Goal: Task Accomplishment & Management: Manage account settings

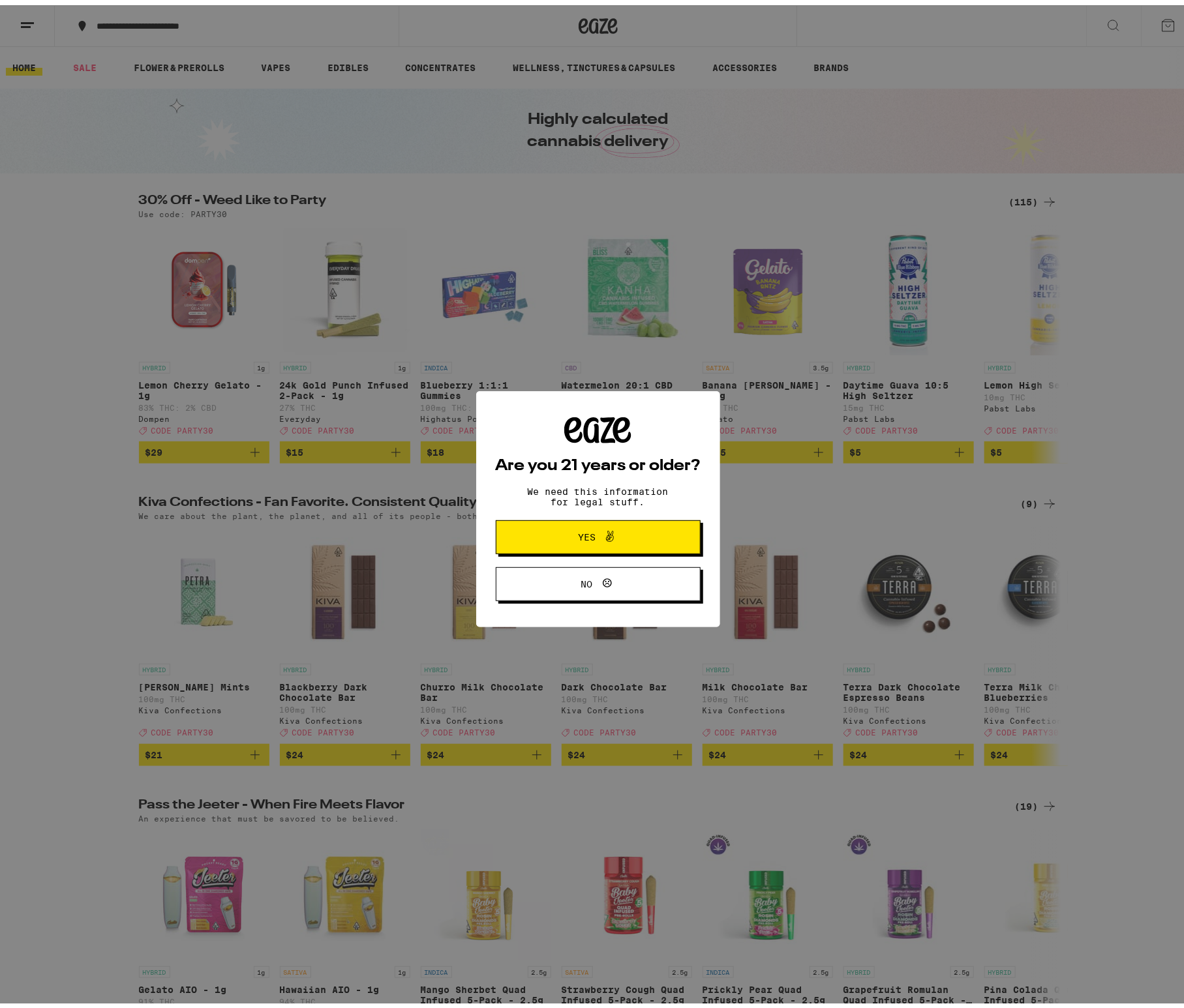
click at [574, 541] on span "Yes" at bounding box center [597, 532] width 99 height 17
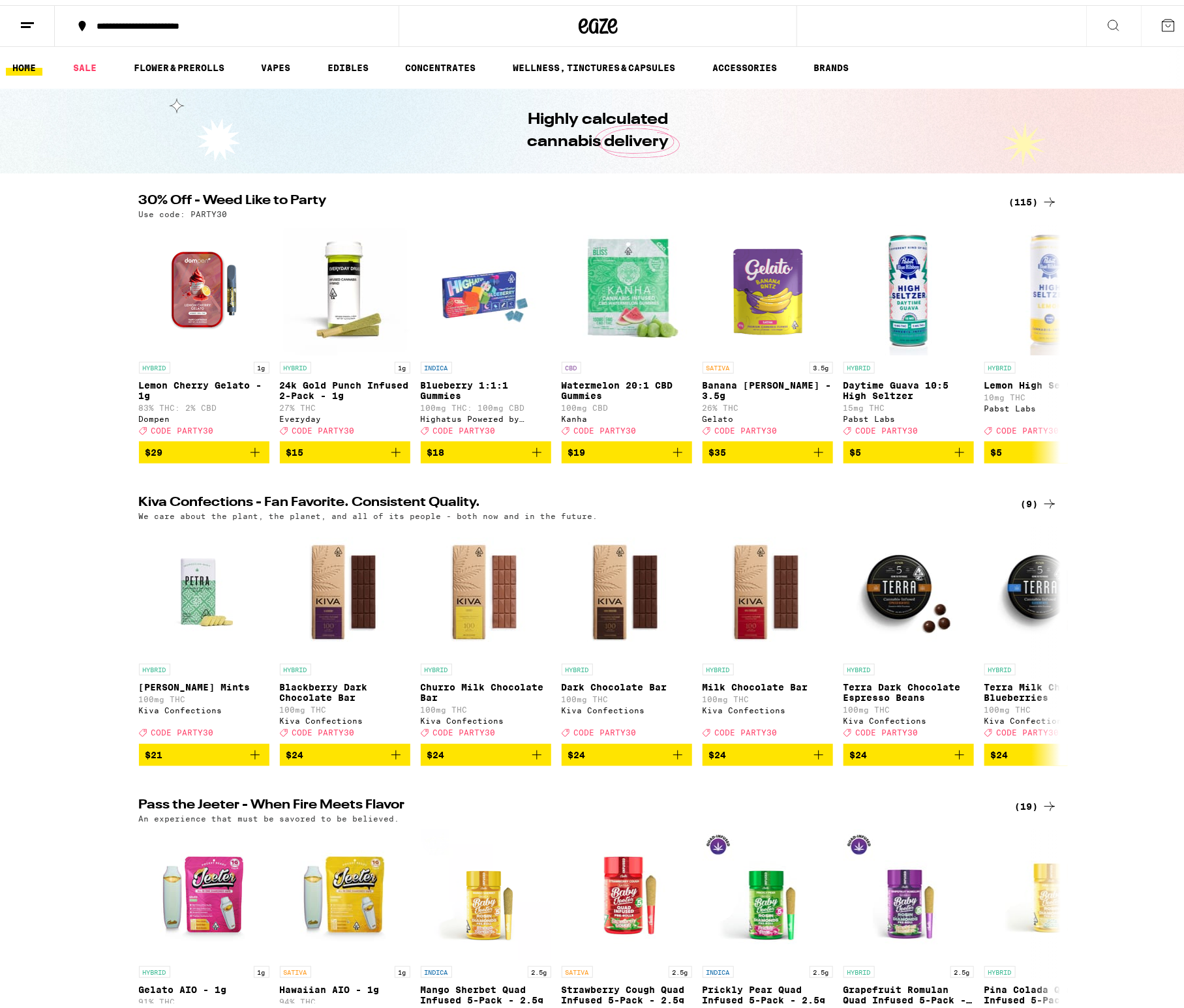
click at [241, 22] on div "**********" at bounding box center [233, 21] width 286 height 9
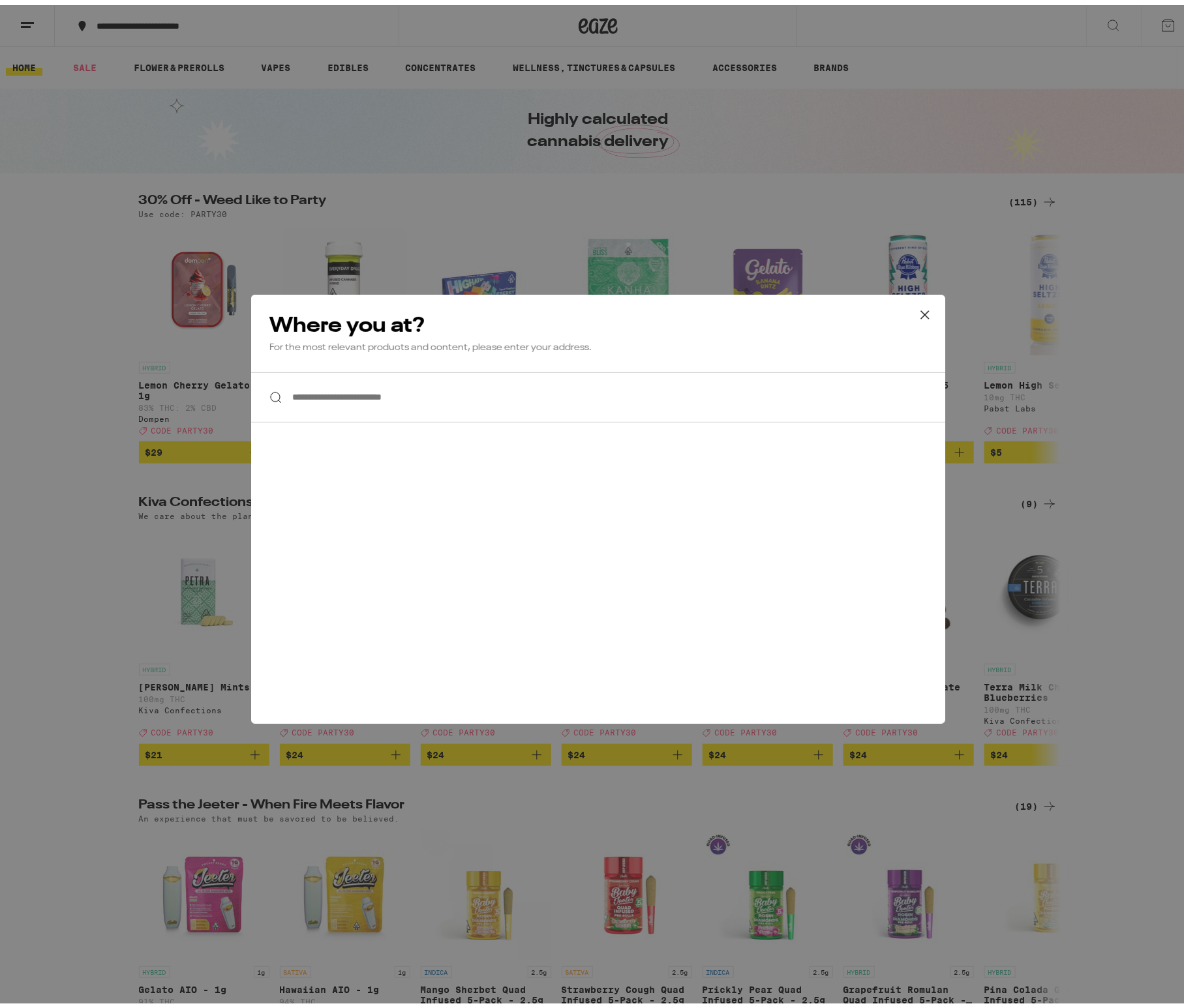
click at [356, 406] on input "**********" at bounding box center [597, 393] width 694 height 50
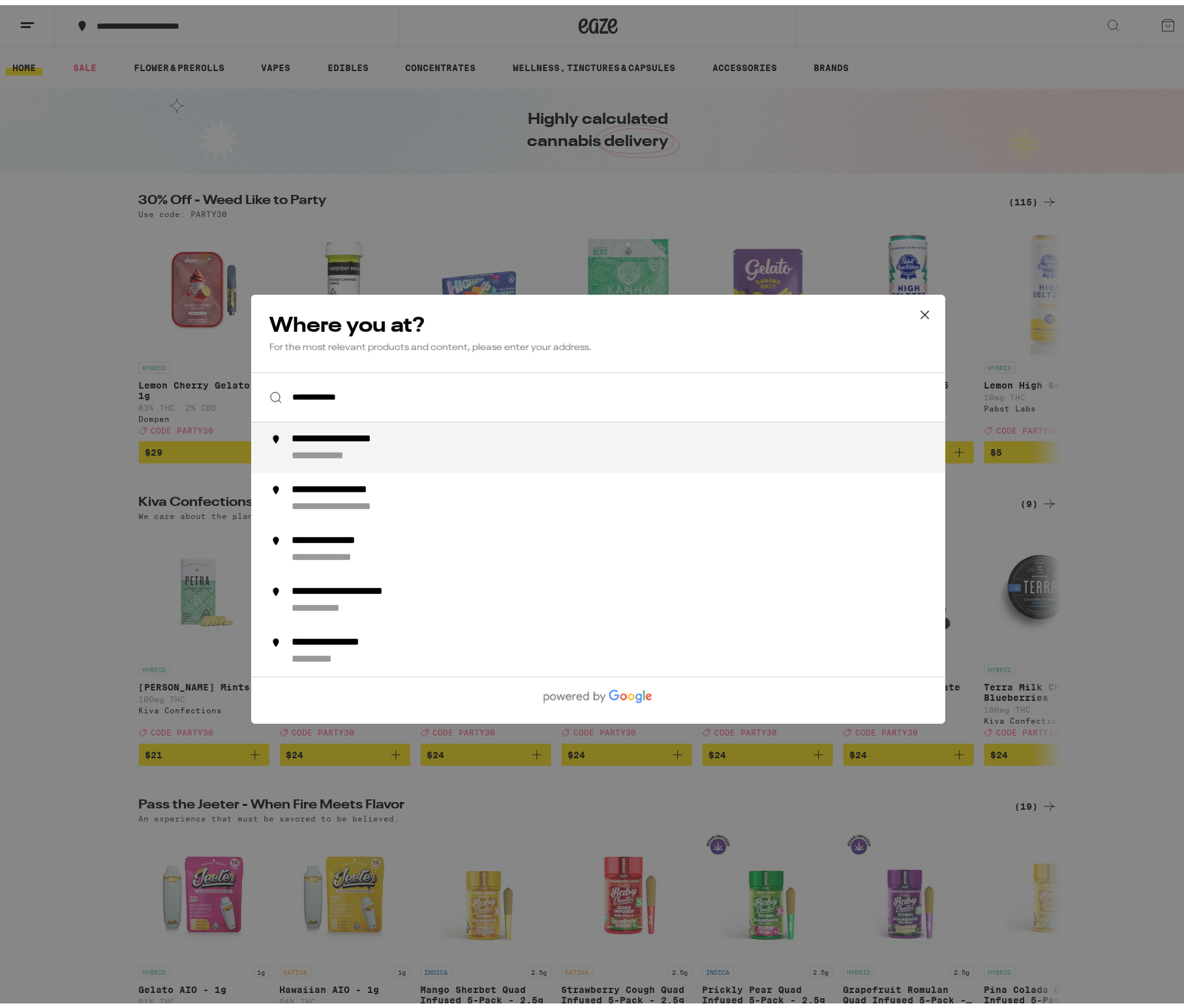
click at [358, 446] on div "**********" at bounding box center [623, 442] width 665 height 30
type input "**********"
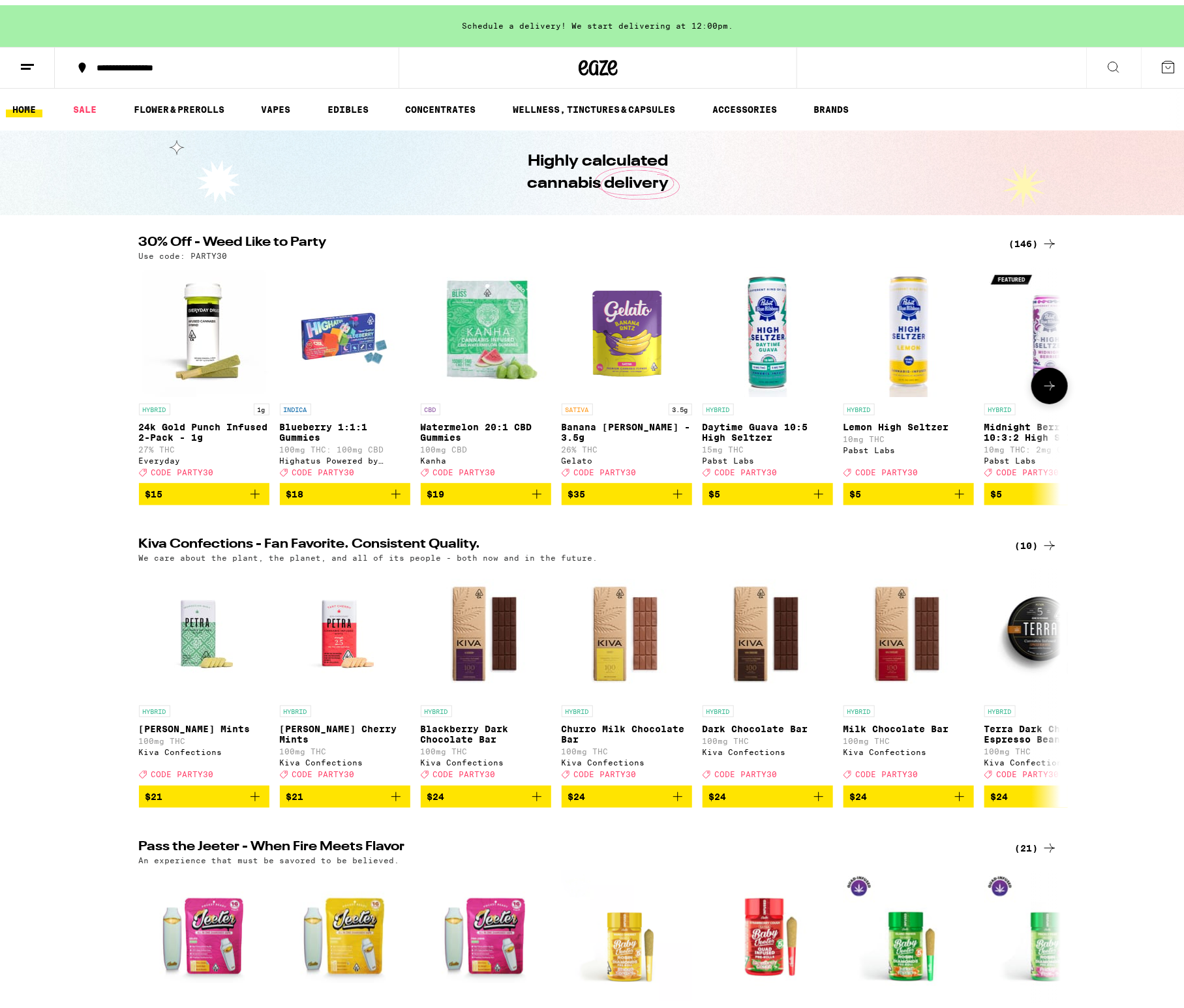
click at [161, 497] on span "$15" at bounding box center [204, 489] width 118 height 15
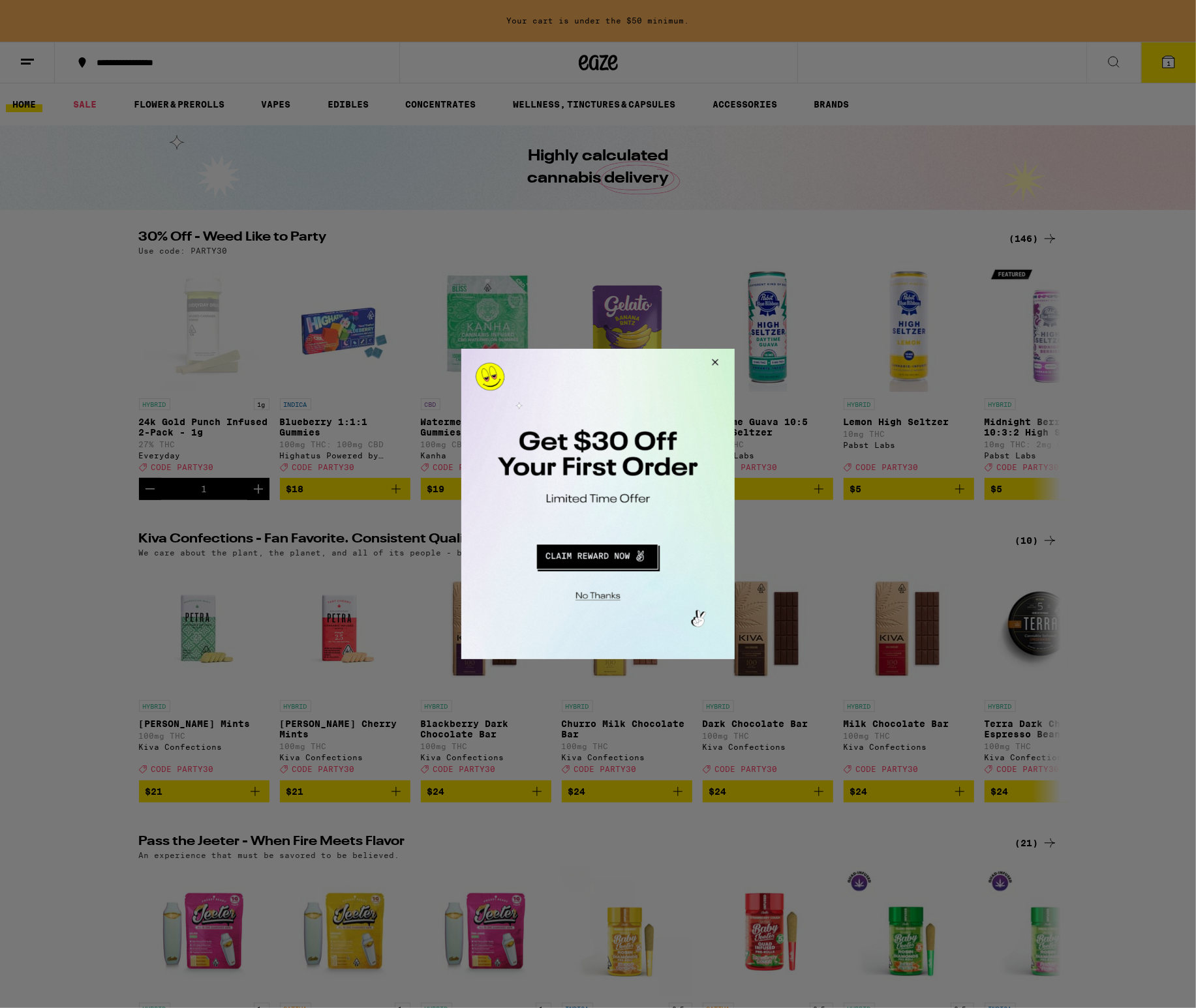
click at [584, 555] on button "Redirect to URL" at bounding box center [596, 554] width 227 height 31
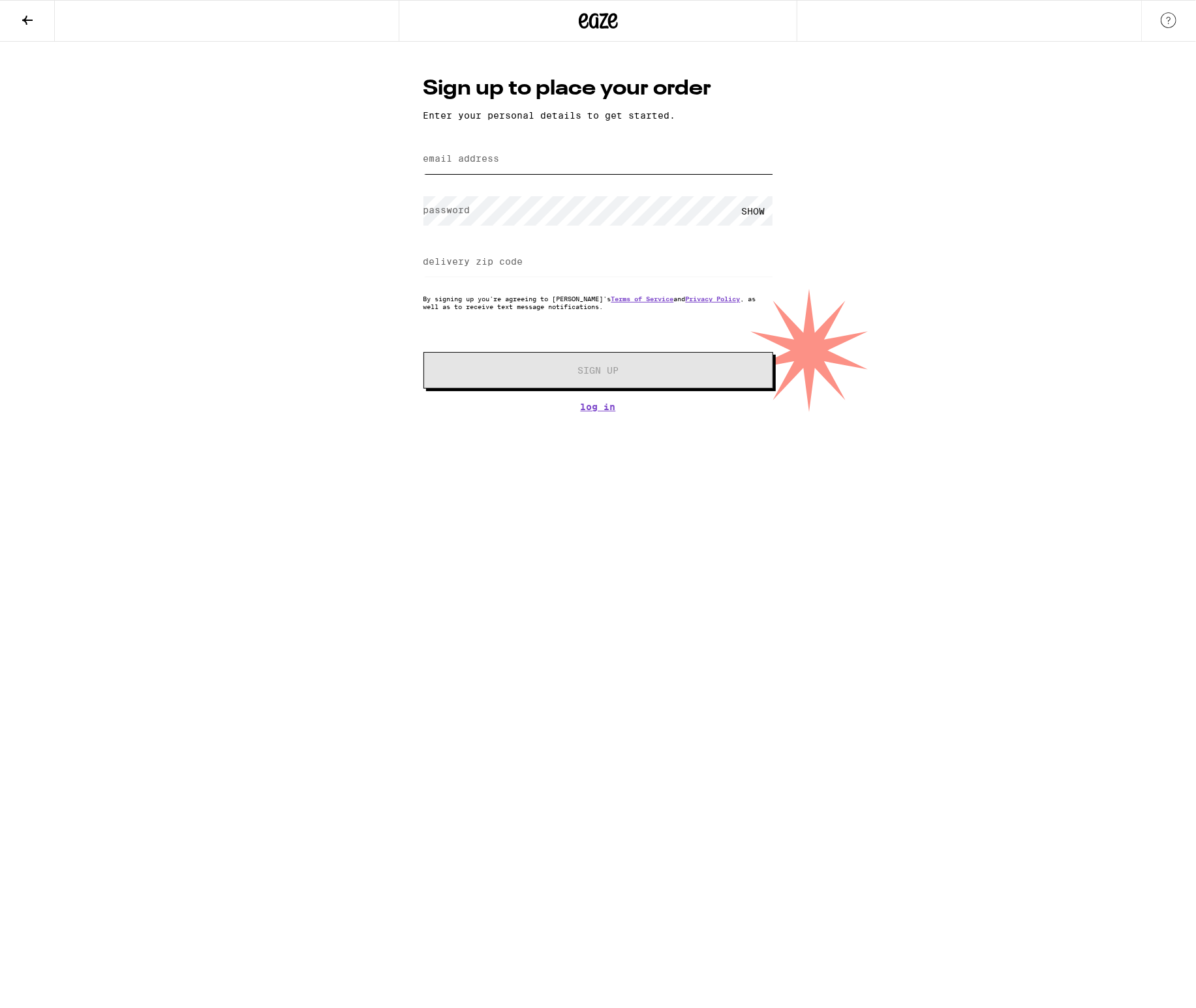
click at [477, 154] on input "email address" at bounding box center [598, 159] width 350 height 30
type input "tboyd0132@gmail.com"
type input "94583"
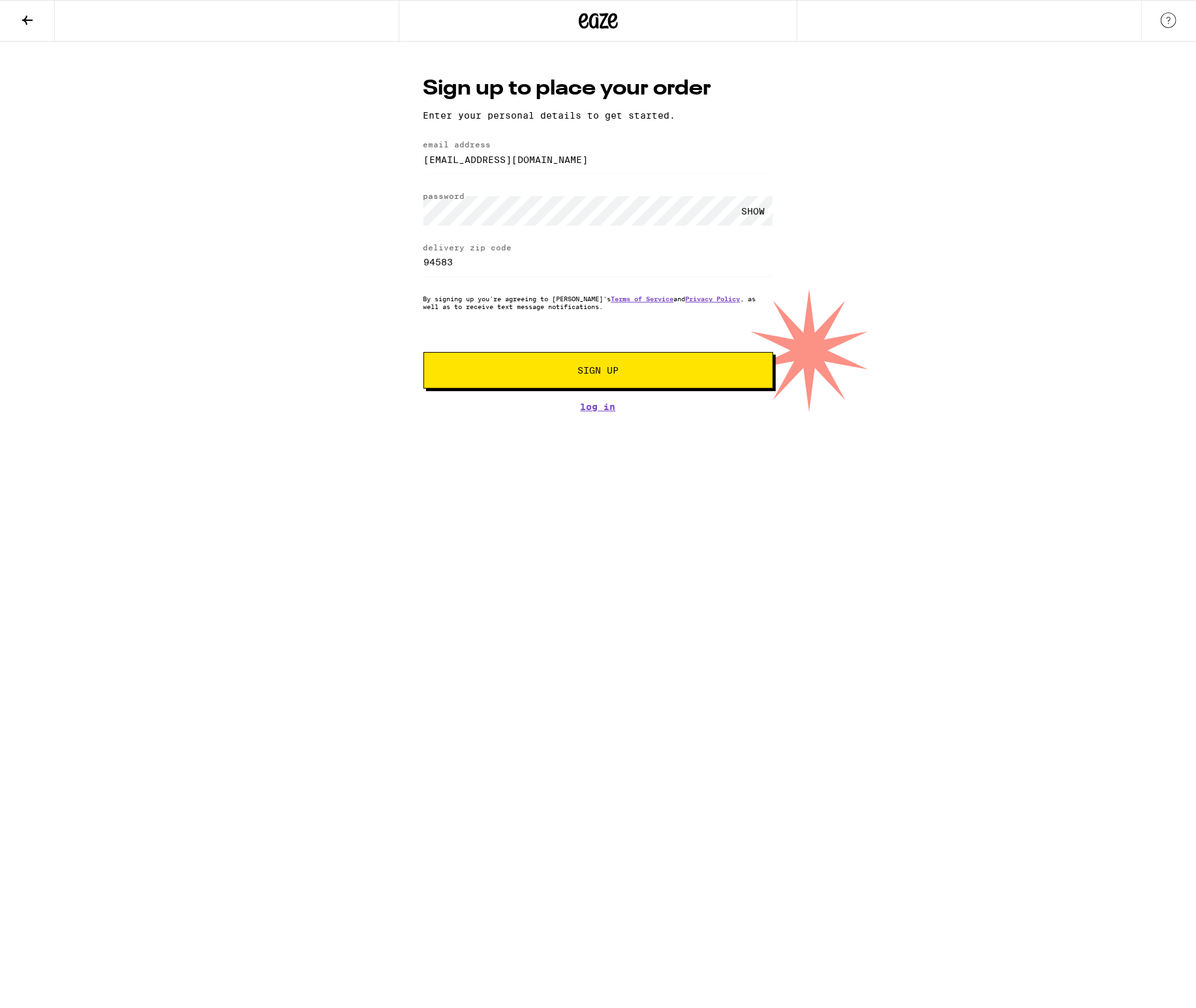
click at [559, 375] on span "Sign Up" at bounding box center [598, 370] width 260 height 9
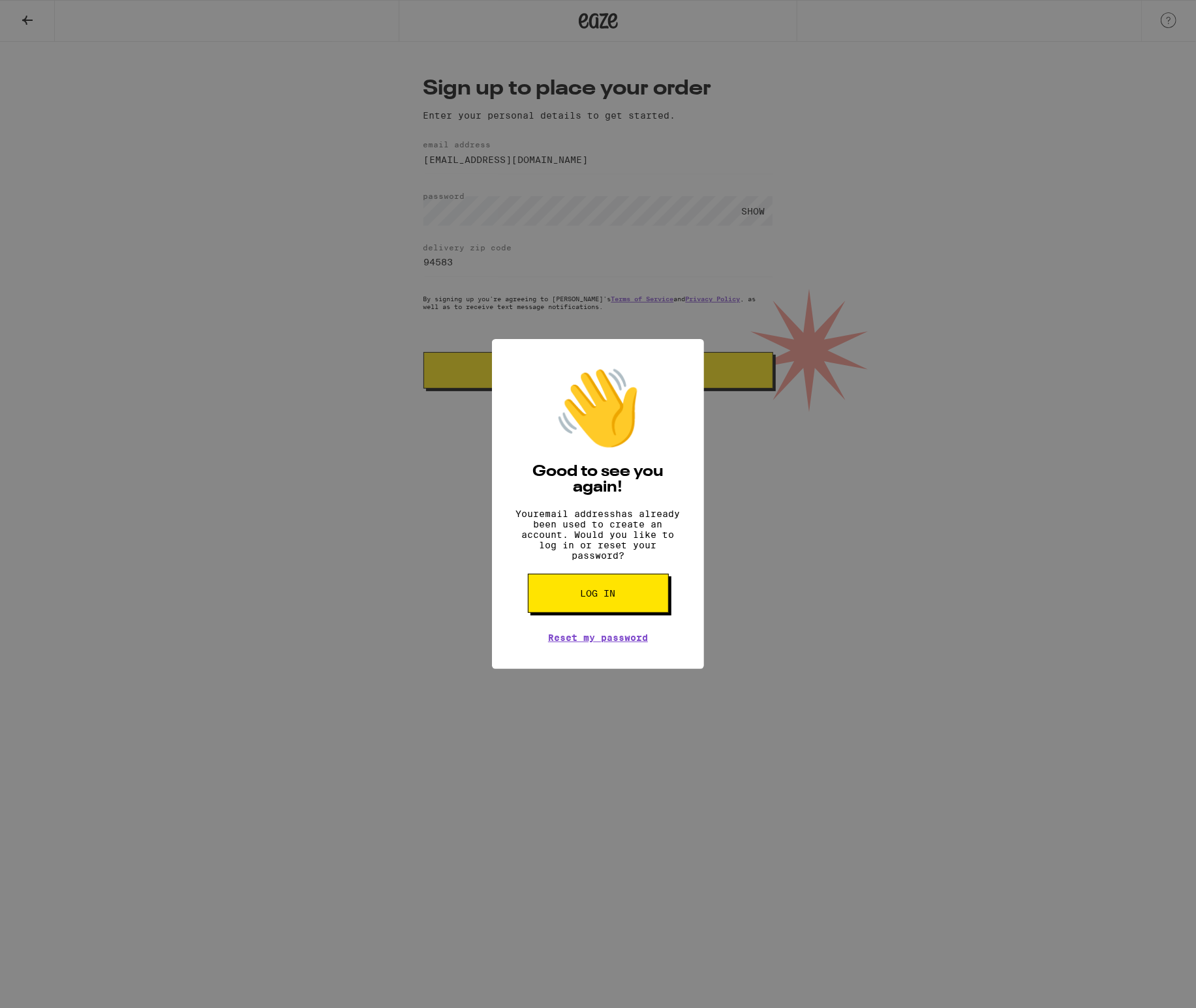
click at [575, 608] on button "Log in" at bounding box center [598, 594] width 141 height 40
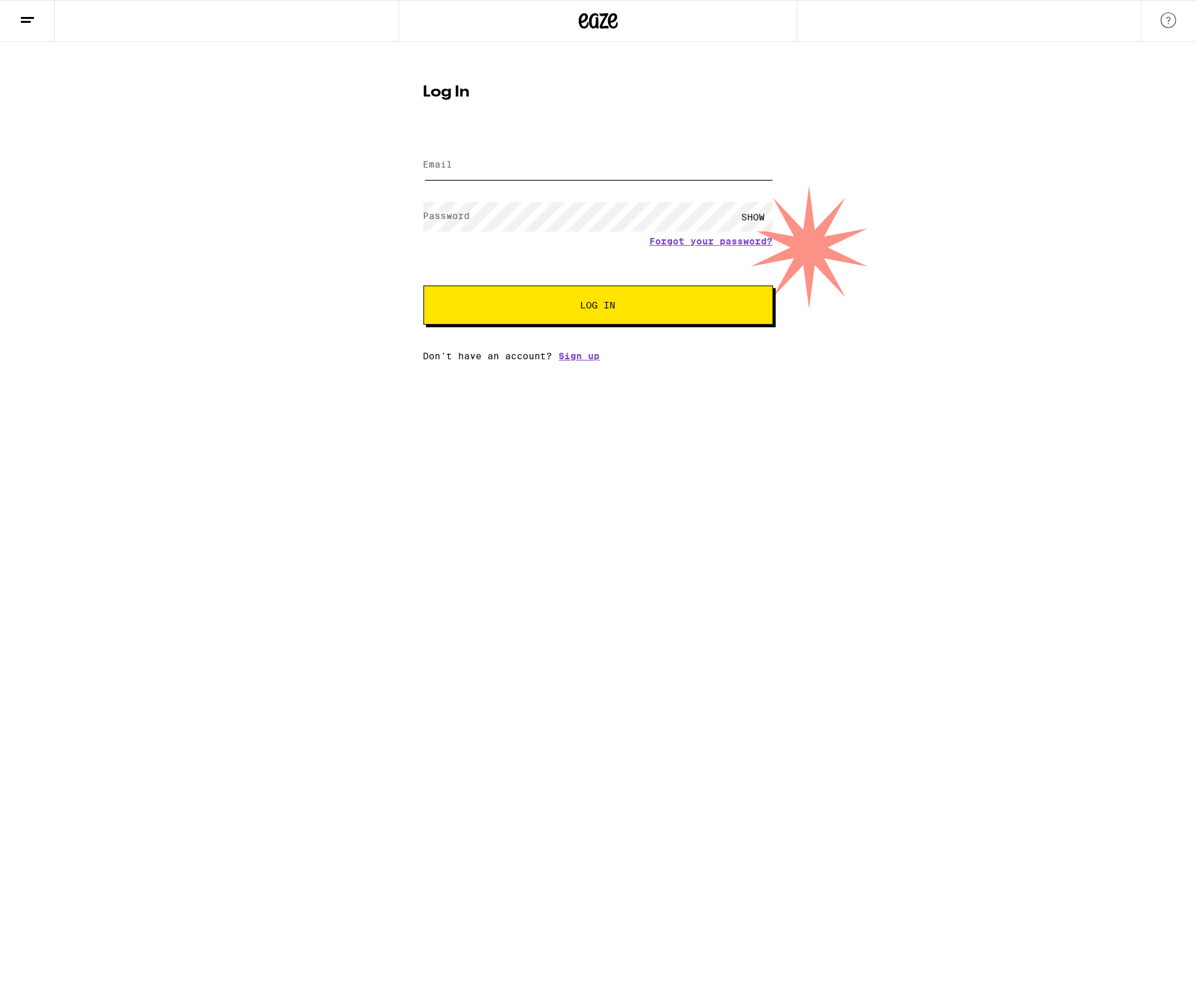
click at [514, 158] on input "Email" at bounding box center [598, 165] width 350 height 30
type input "tboyd0132@gmail.com"
click at [734, 210] on div "SHOW" at bounding box center [754, 217] width 40 height 30
click at [604, 310] on span "Log In" at bounding box center [598, 305] width 35 height 9
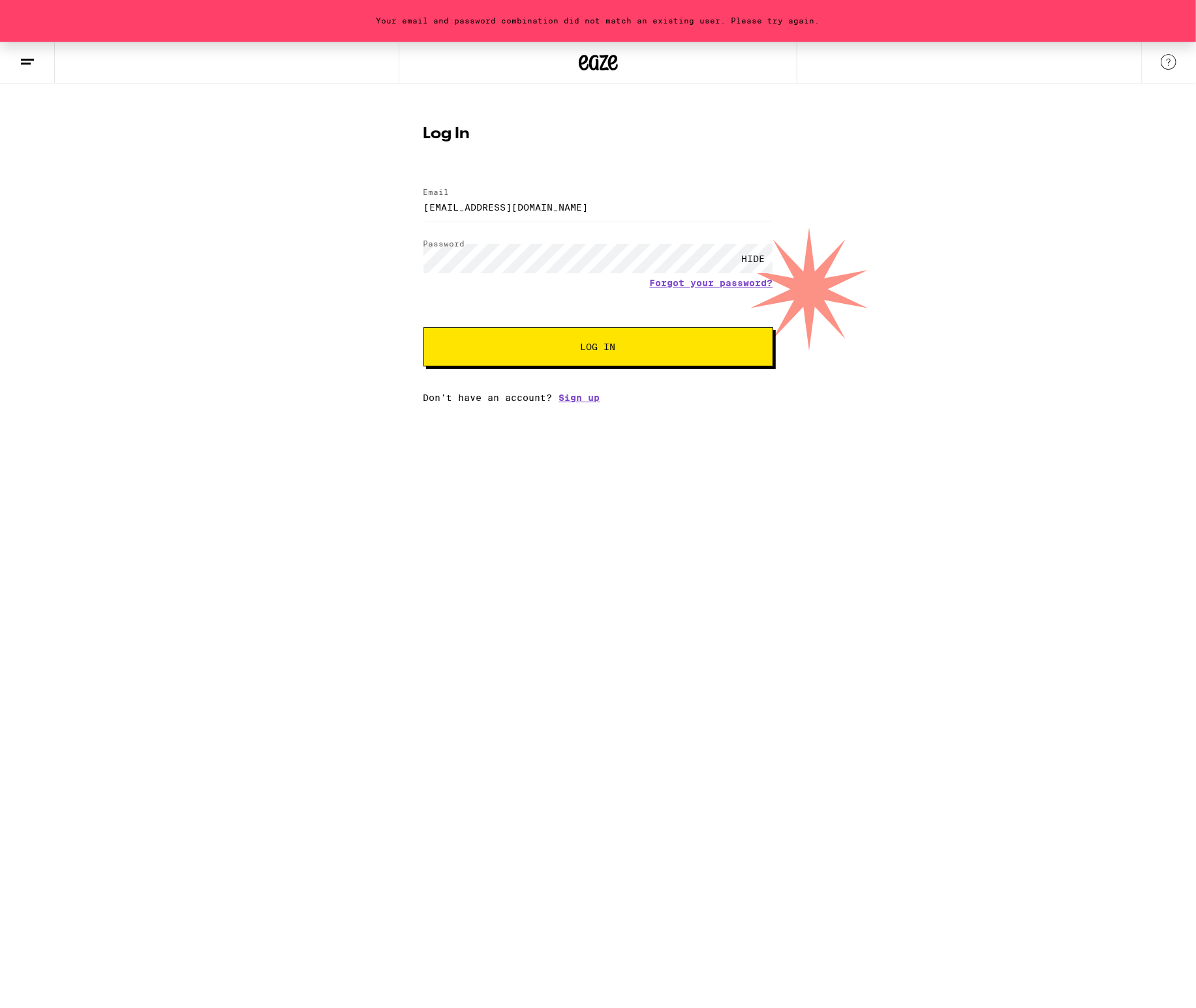
click at [592, 347] on span "Log In" at bounding box center [598, 347] width 35 height 9
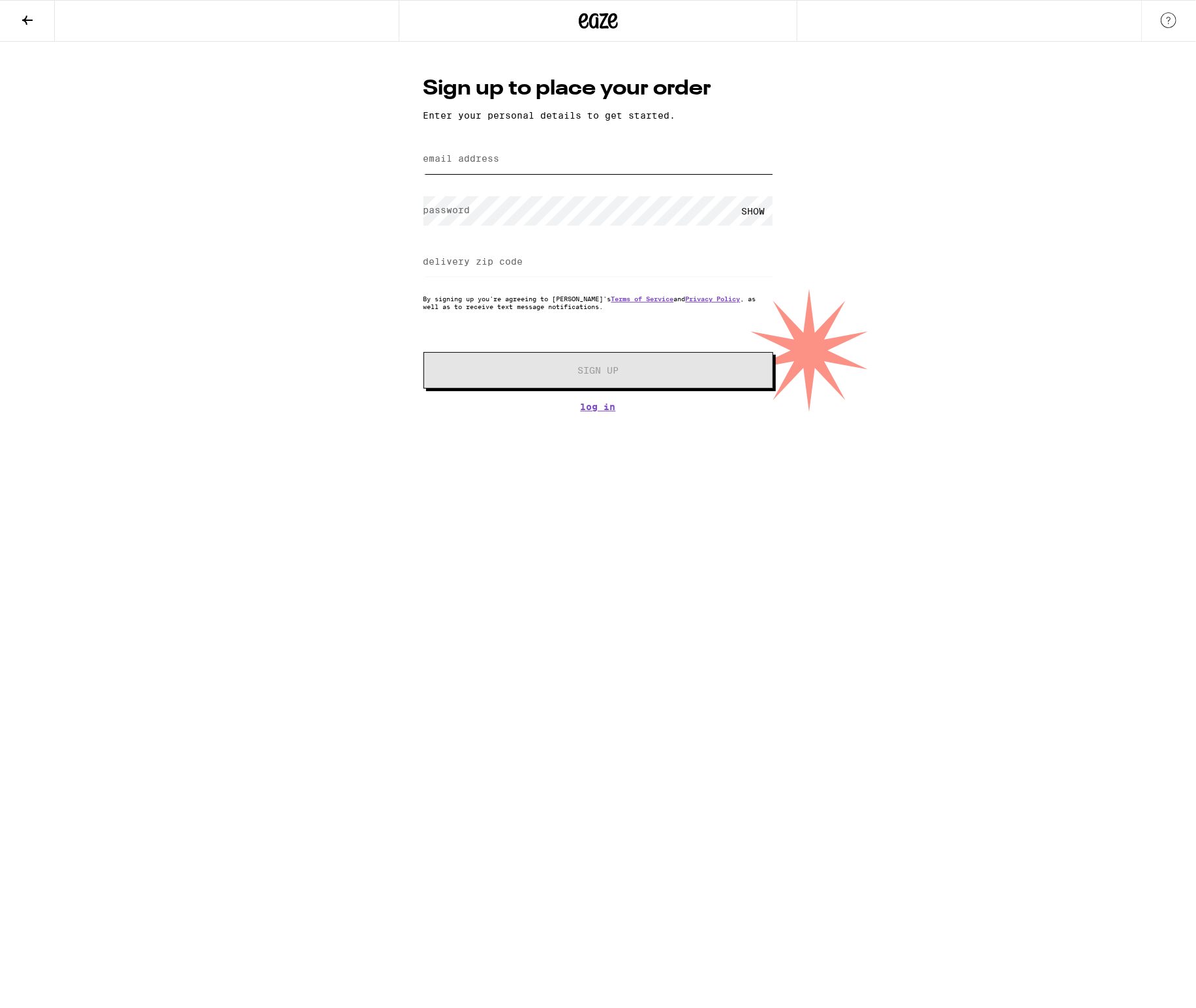
type input "tboyd0132@gmail.com"
click at [598, 412] on link "Log In" at bounding box center [598, 407] width 350 height 11
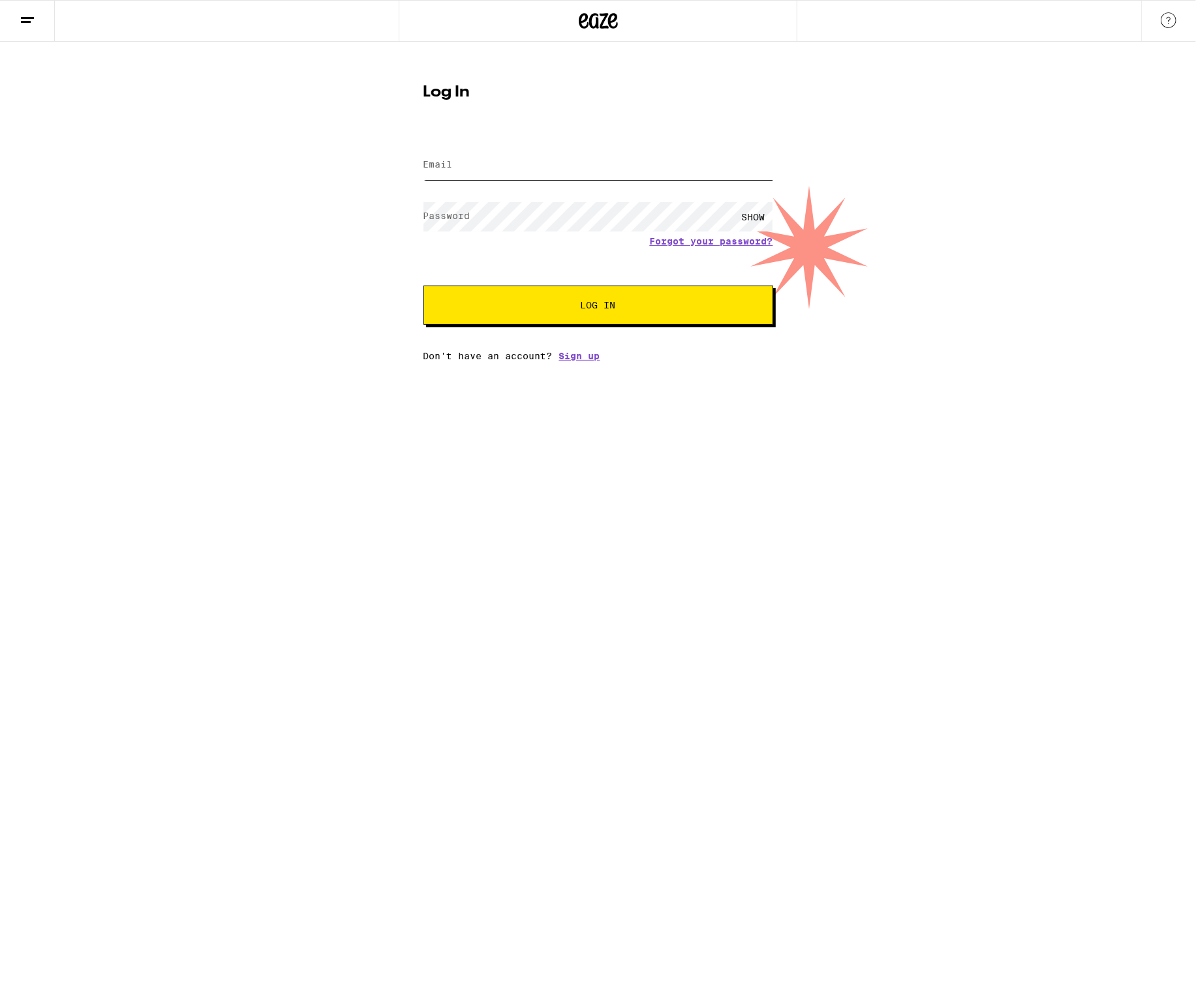
type input "tboyd0132@gmail.com"
click at [532, 295] on button "Log In" at bounding box center [598, 305] width 350 height 40
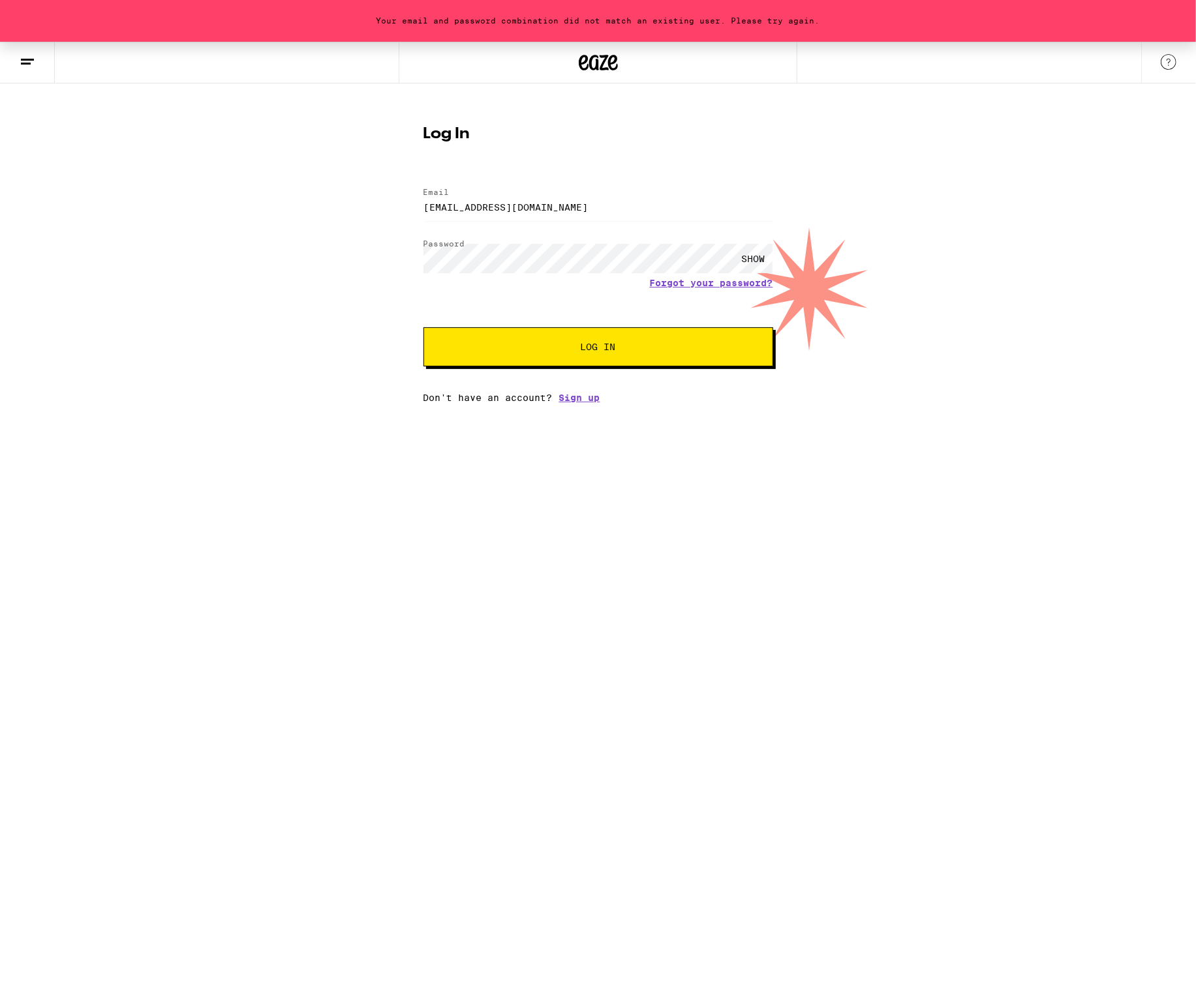
click at [710, 276] on div "SHOW" at bounding box center [598, 258] width 350 height 39
click at [708, 287] on link "Forgot your password?" at bounding box center [711, 283] width 123 height 11
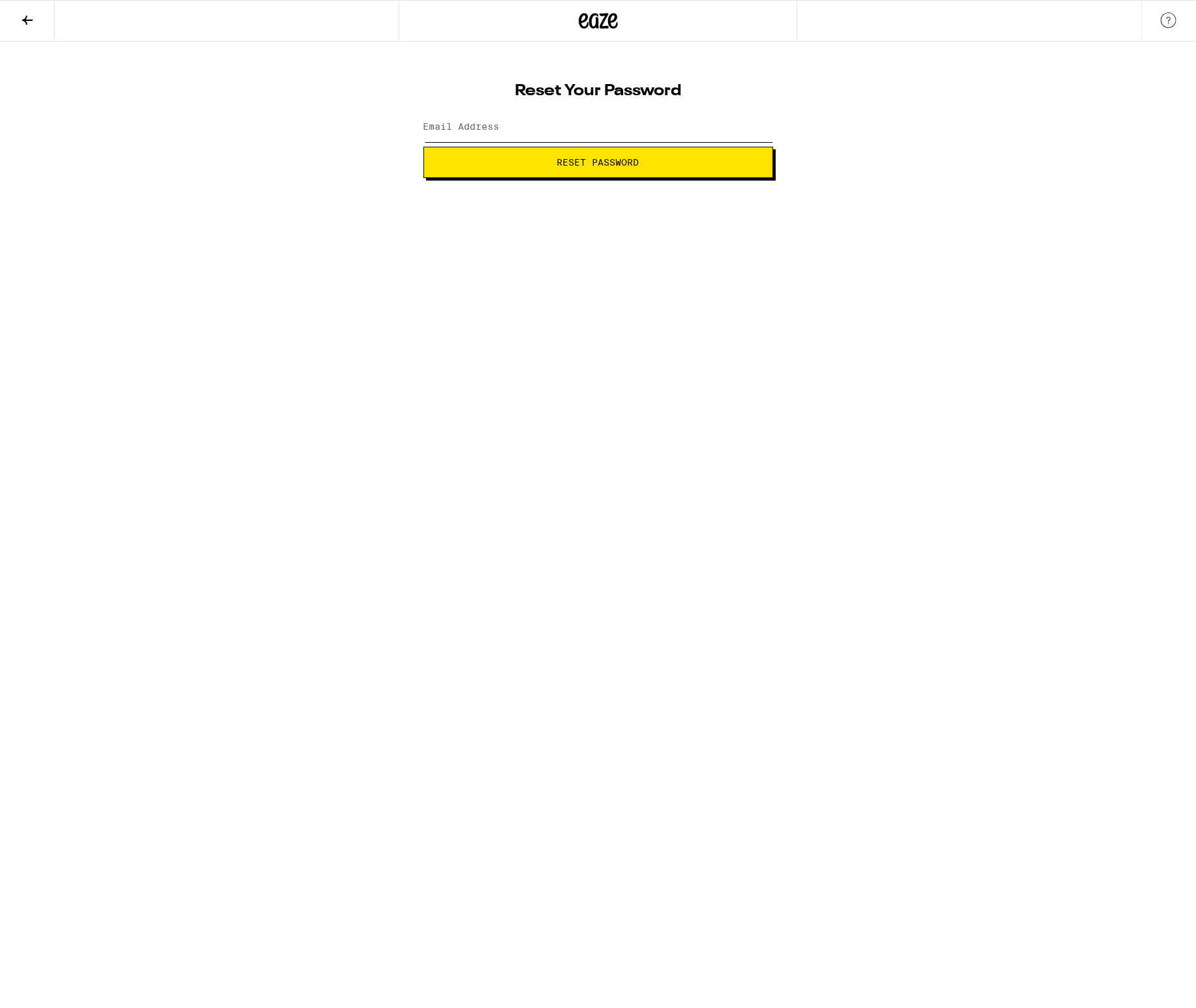
click at [518, 131] on input "Email Address" at bounding box center [598, 128] width 350 height 30
type input "tboyd0132@gmail.com"
click at [519, 168] on button "Reset Password" at bounding box center [598, 162] width 350 height 31
click at [492, 130] on label "New password" at bounding box center [458, 127] width 70 height 11
click at [743, 166] on span "Submit" at bounding box center [598, 163] width 327 height 9
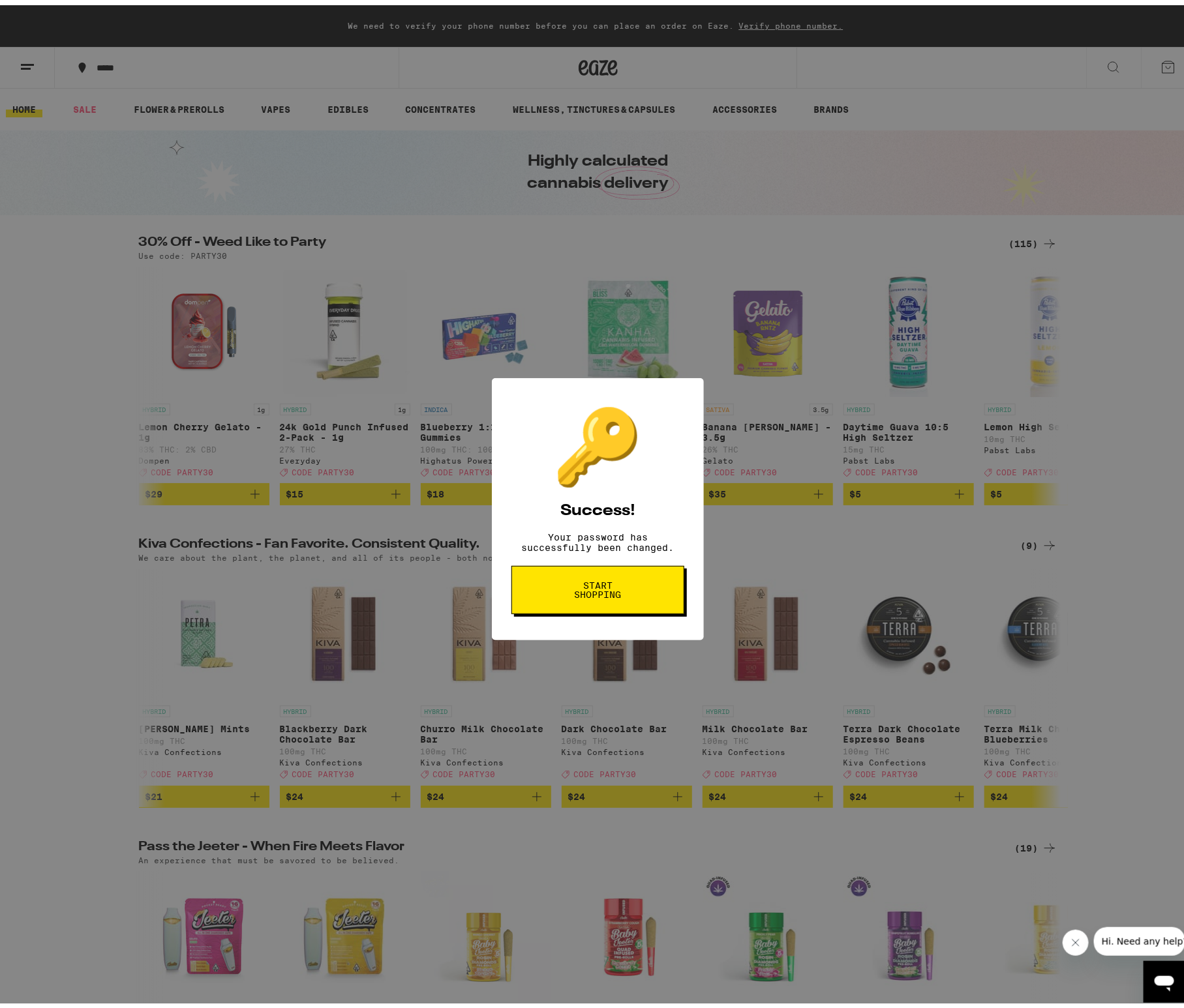
click at [596, 589] on span "Start shopping" at bounding box center [597, 585] width 67 height 18
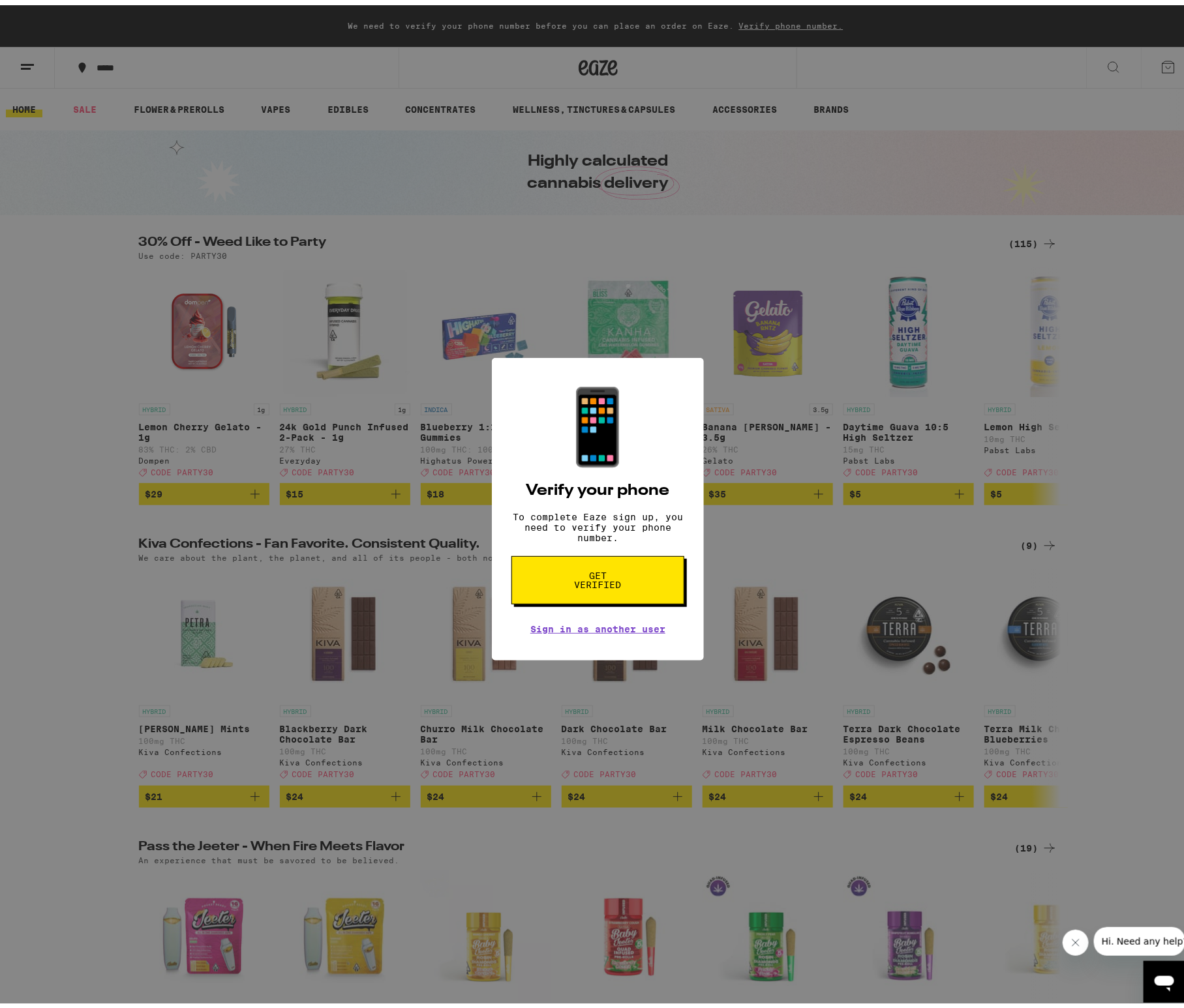
click at [596, 584] on span "Get verified" at bounding box center [597, 575] width 67 height 18
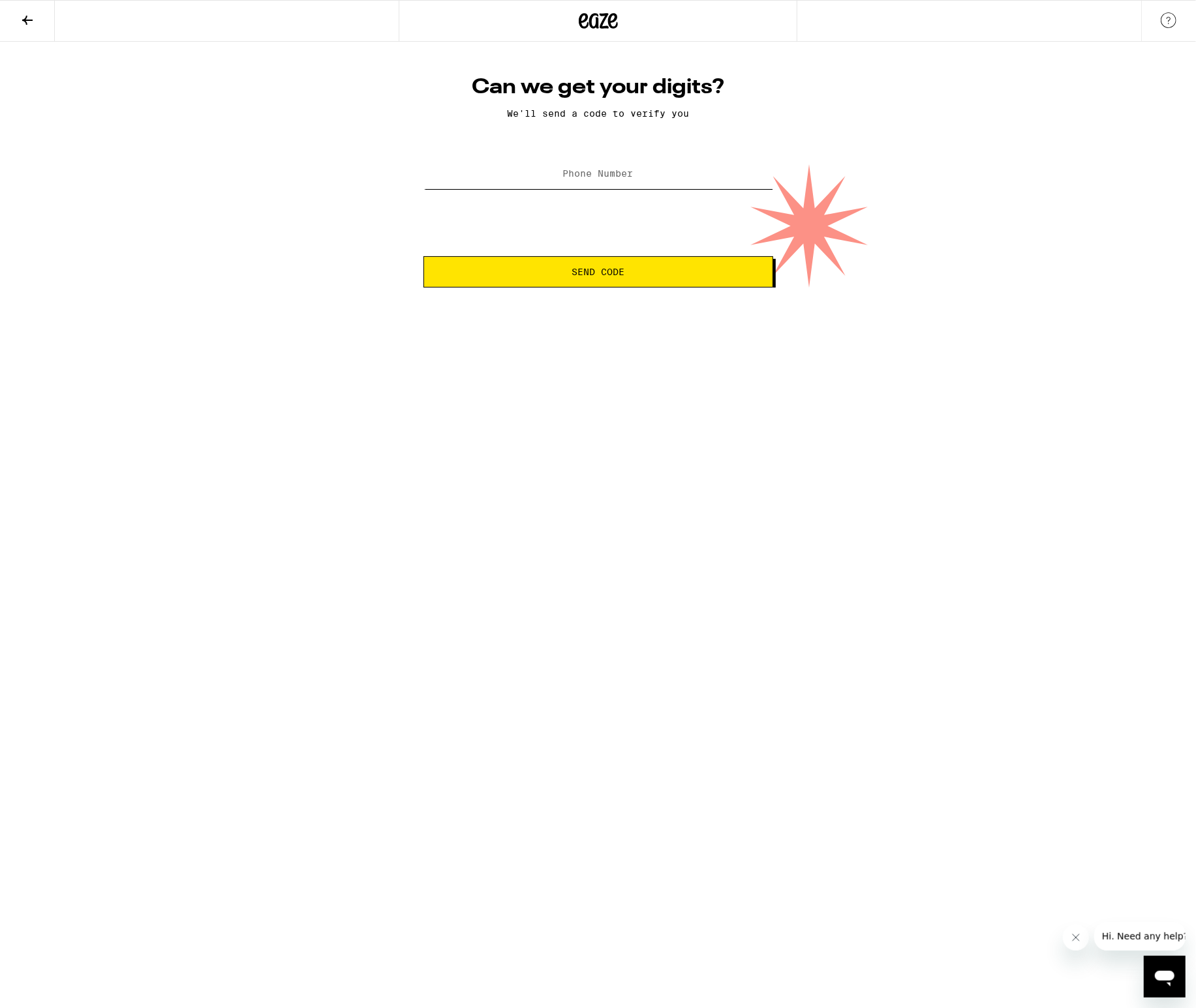
click at [558, 182] on input "Phone Number" at bounding box center [598, 174] width 350 height 30
type input "(928) 420-1693"
click at [666, 275] on span "Send Code" at bounding box center [598, 272] width 327 height 9
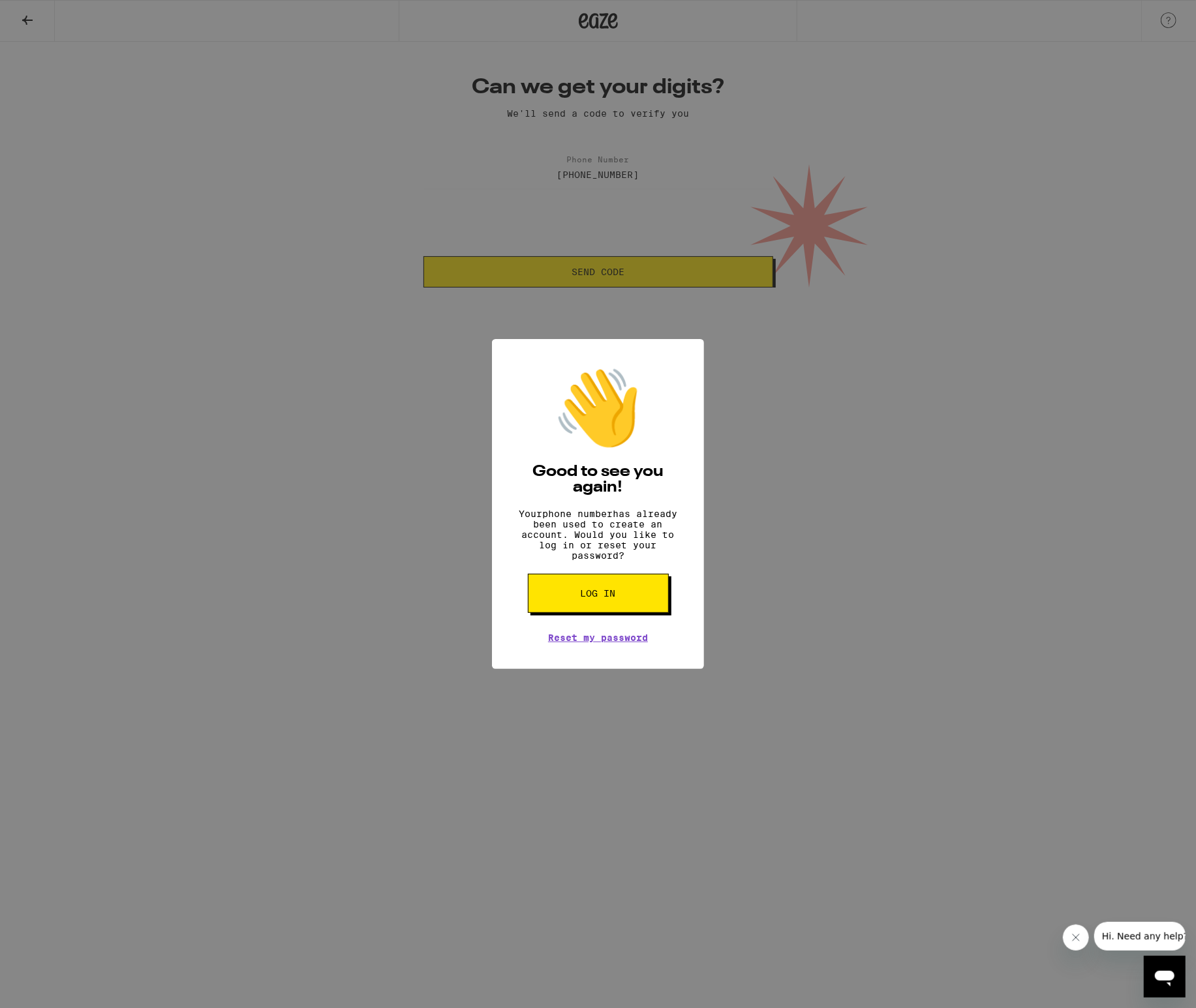
click at [600, 598] on span "Log in" at bounding box center [598, 594] width 35 height 9
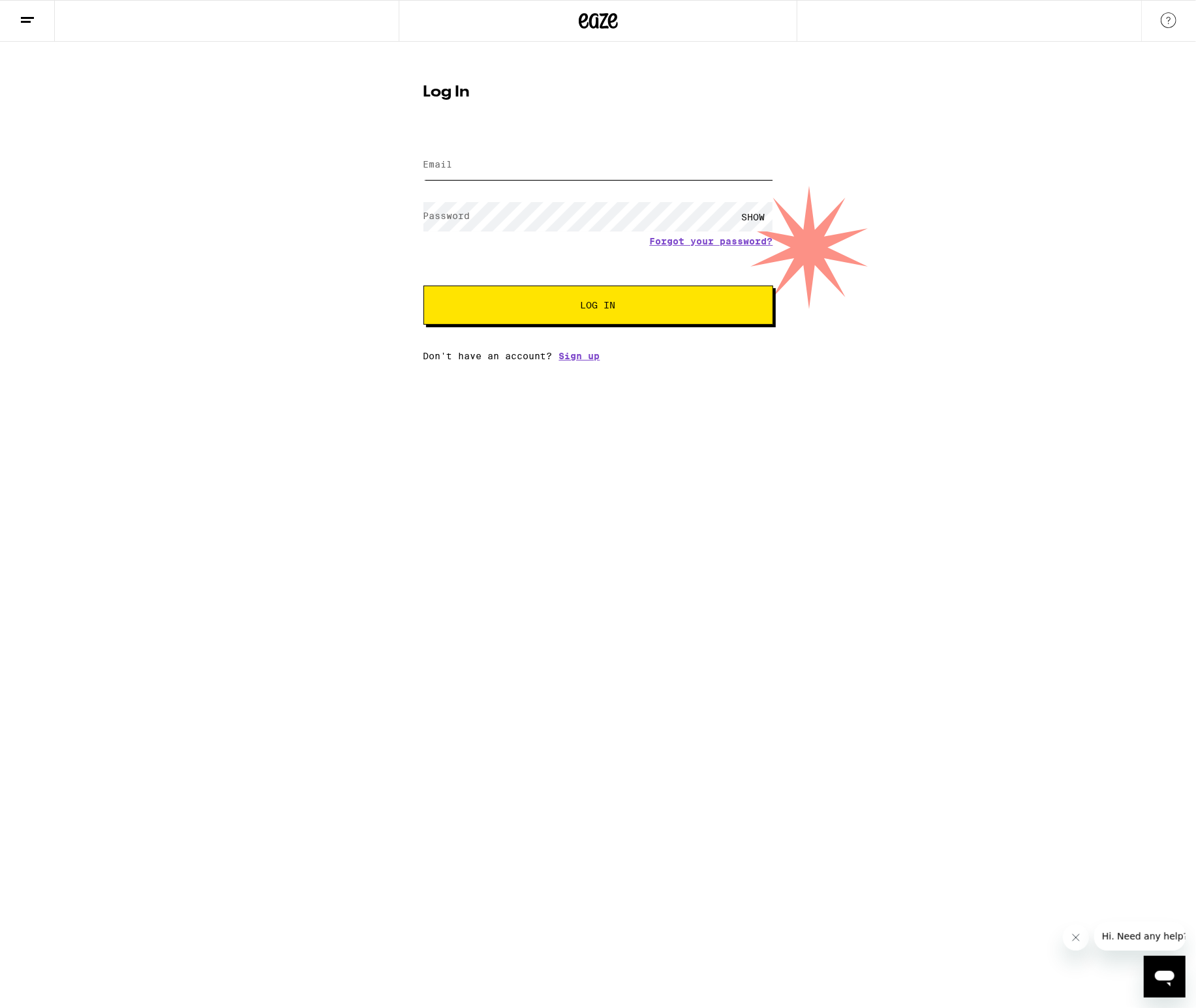
type input "tboyd0132@gmail.com"
click at [544, 298] on button "Log In" at bounding box center [598, 305] width 350 height 40
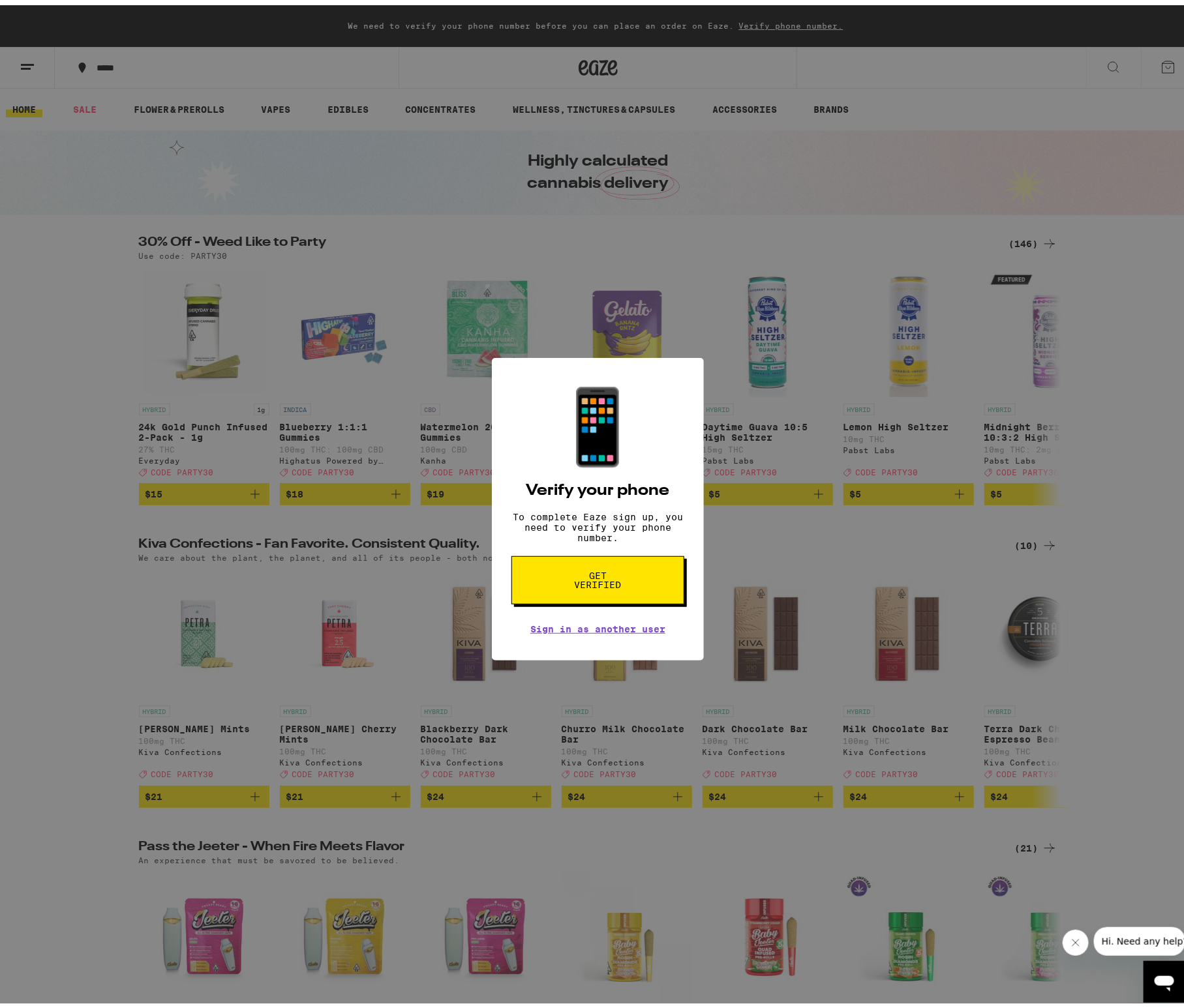
click at [604, 584] on span "Get verified" at bounding box center [597, 575] width 67 height 18
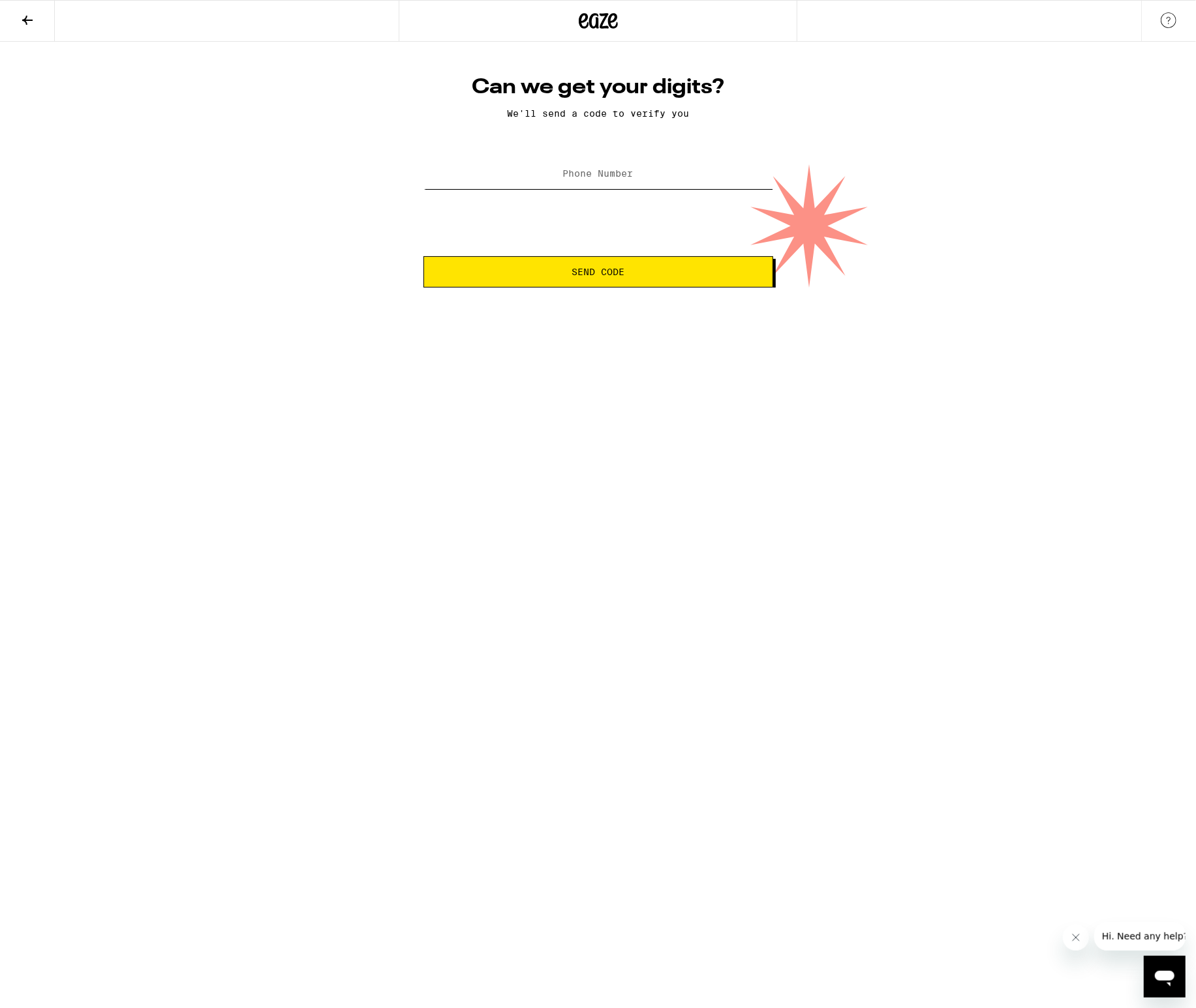
click at [515, 178] on input "Phone Number" at bounding box center [598, 174] width 350 height 30
type input "[PHONE_NUMBER]"
click at [539, 276] on span "Send Code" at bounding box center [598, 272] width 327 height 9
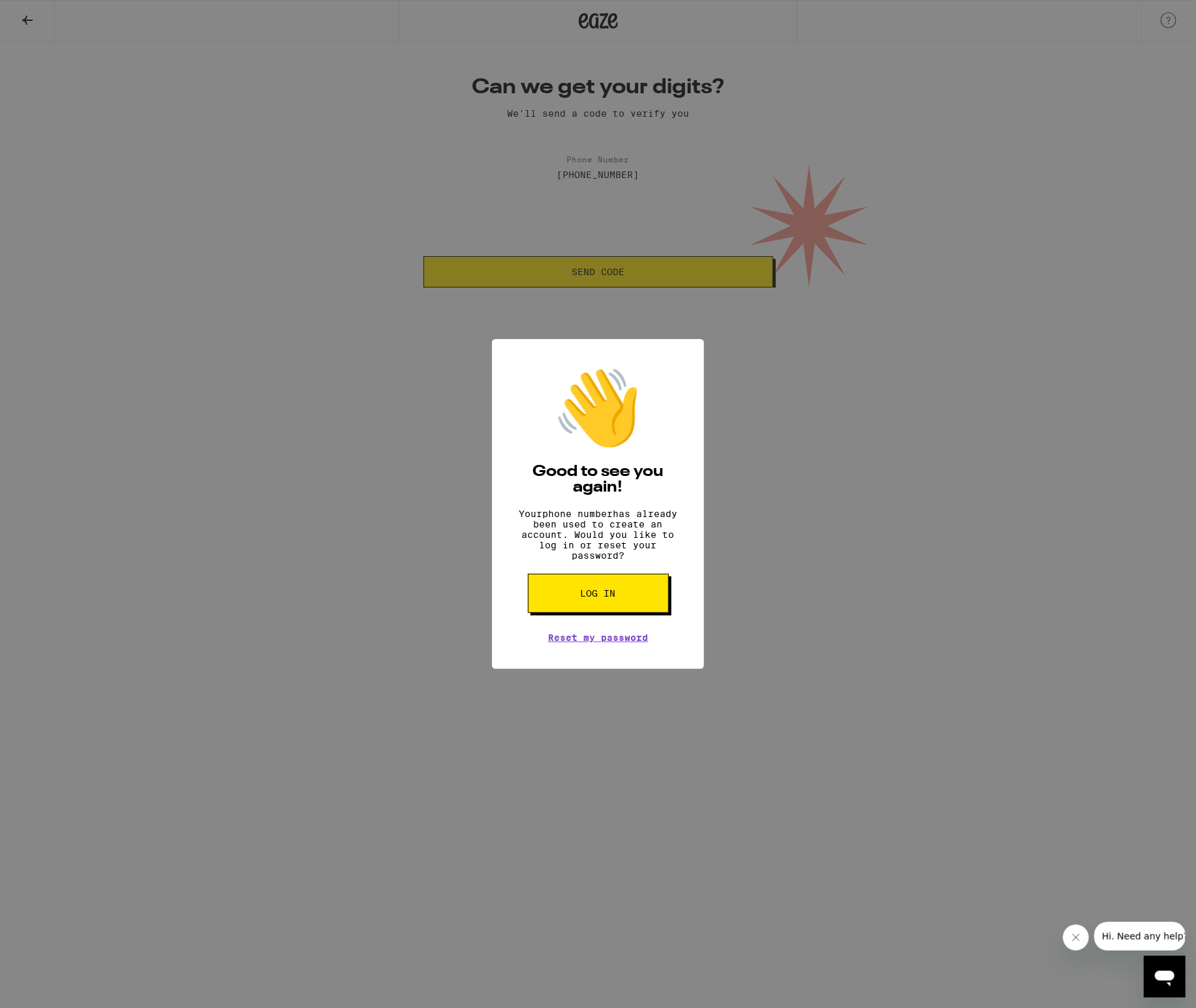
drag, startPoint x: 561, startPoint y: 612, endPoint x: 561, endPoint y: 603, distance: 9.0
click at [561, 606] on button "Log in" at bounding box center [598, 594] width 141 height 40
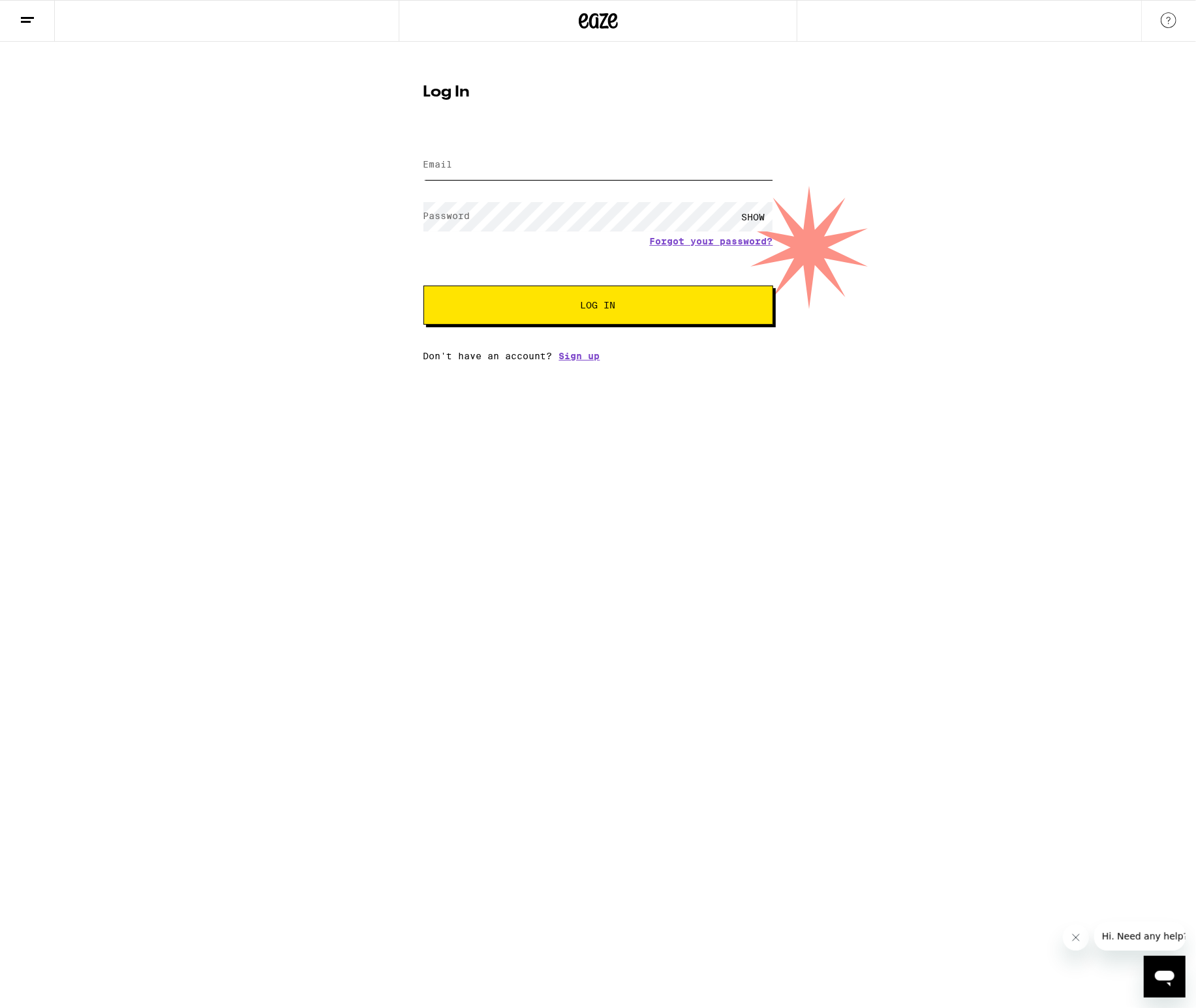
type input "[EMAIL_ADDRESS][DOMAIN_NAME]"
click at [591, 302] on span "Log In" at bounding box center [598, 305] width 35 height 9
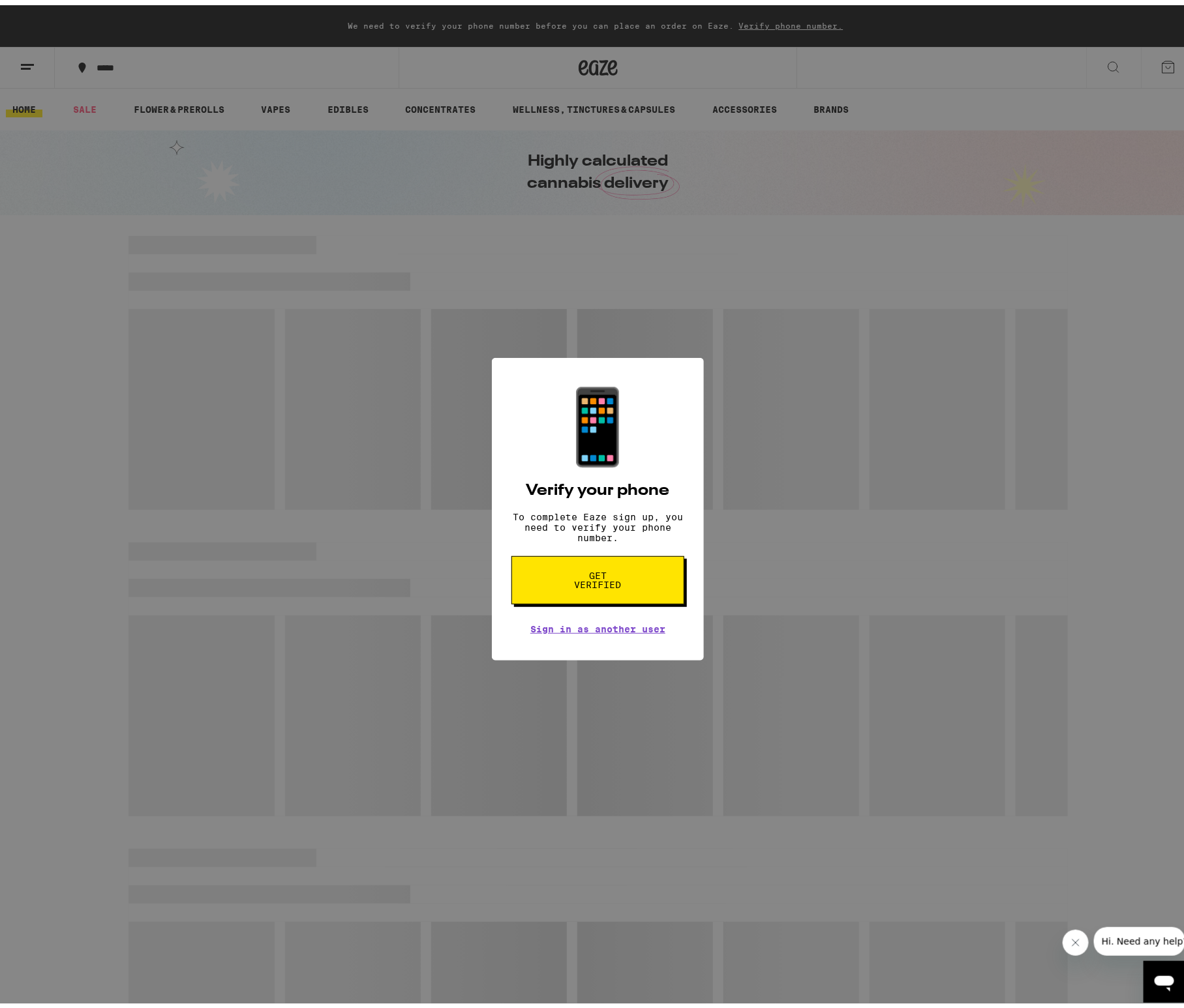
drag, startPoint x: 128, startPoint y: 325, endPoint x: 70, endPoint y: 318, distance: 58.4
click at [123, 323] on div "📱 Verify your phone To complete Eaze sign up, you need to verify your phone num…" at bounding box center [597, 504] width 1196 height 1008
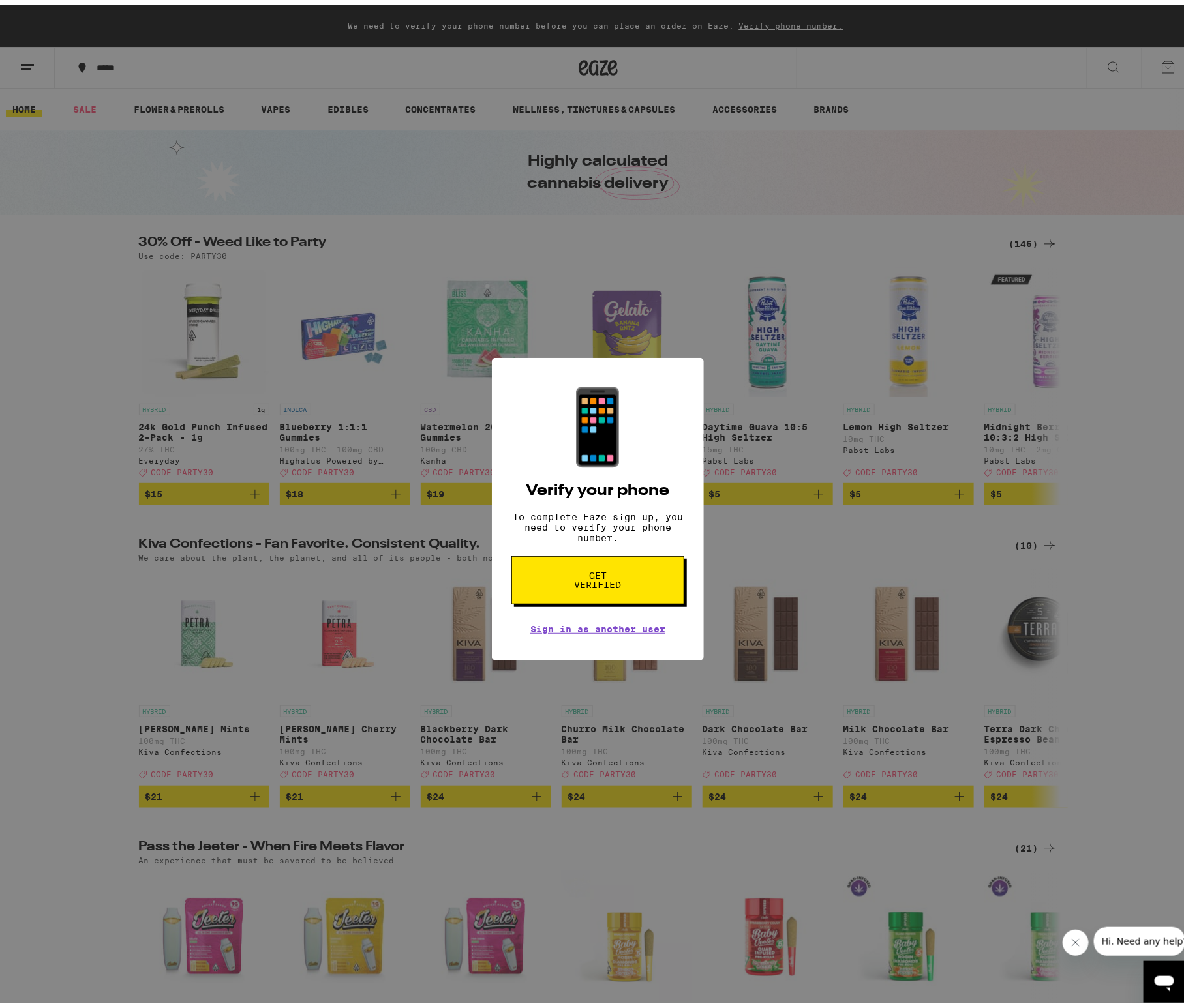
click at [639, 172] on div "📱 Verify your phone To complete Eaze sign up, you need to verify your phone num…" at bounding box center [597, 504] width 1196 height 1008
click at [618, 434] on div "📱" at bounding box center [598, 422] width 92 height 86
click at [591, 581] on span "Get verified" at bounding box center [597, 575] width 67 height 18
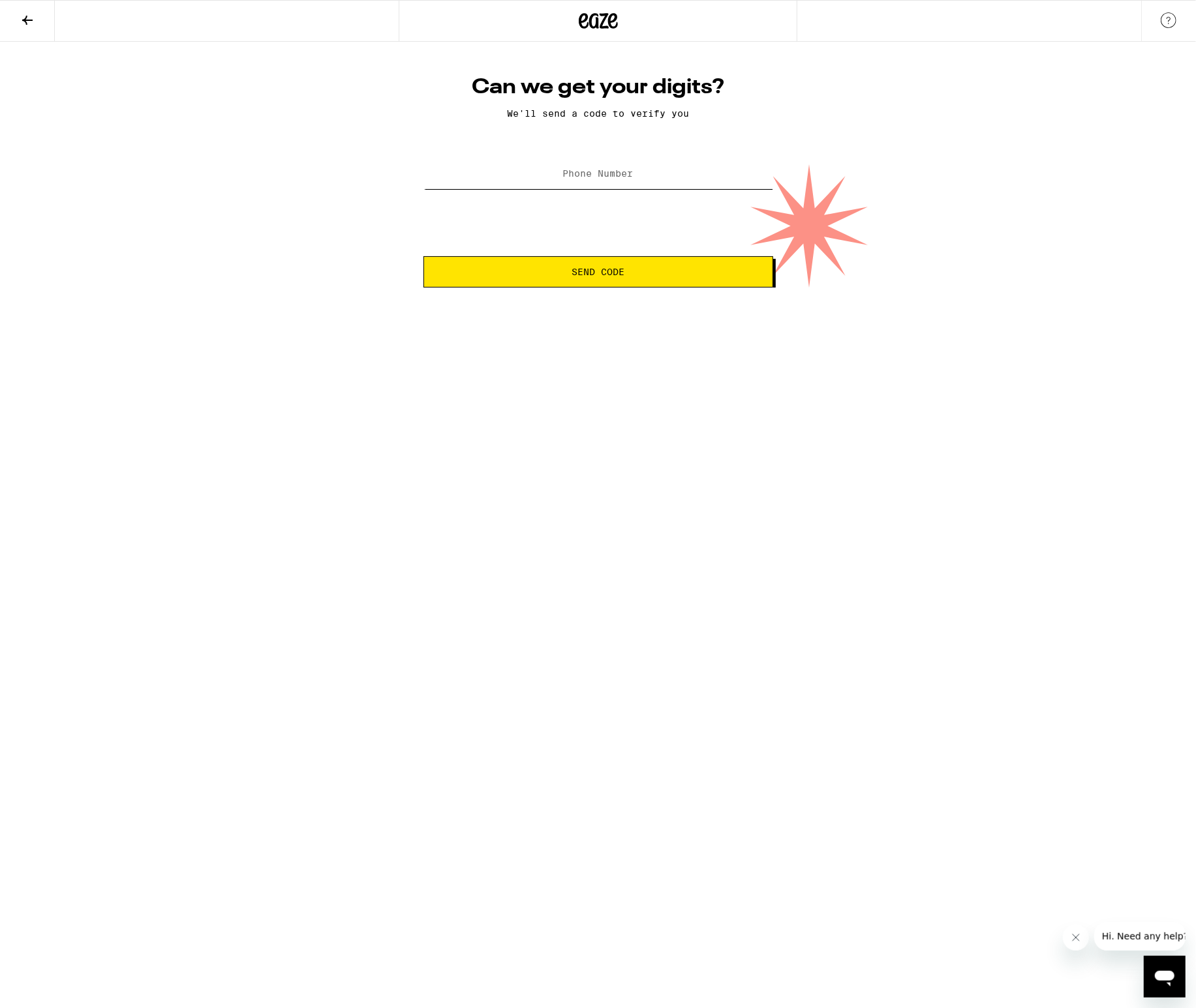
click at [541, 177] on input "Phone Number" at bounding box center [598, 174] width 350 height 30
type input "[PHONE_NUMBER]"
click at [539, 282] on button "Send Code" at bounding box center [598, 271] width 350 height 31
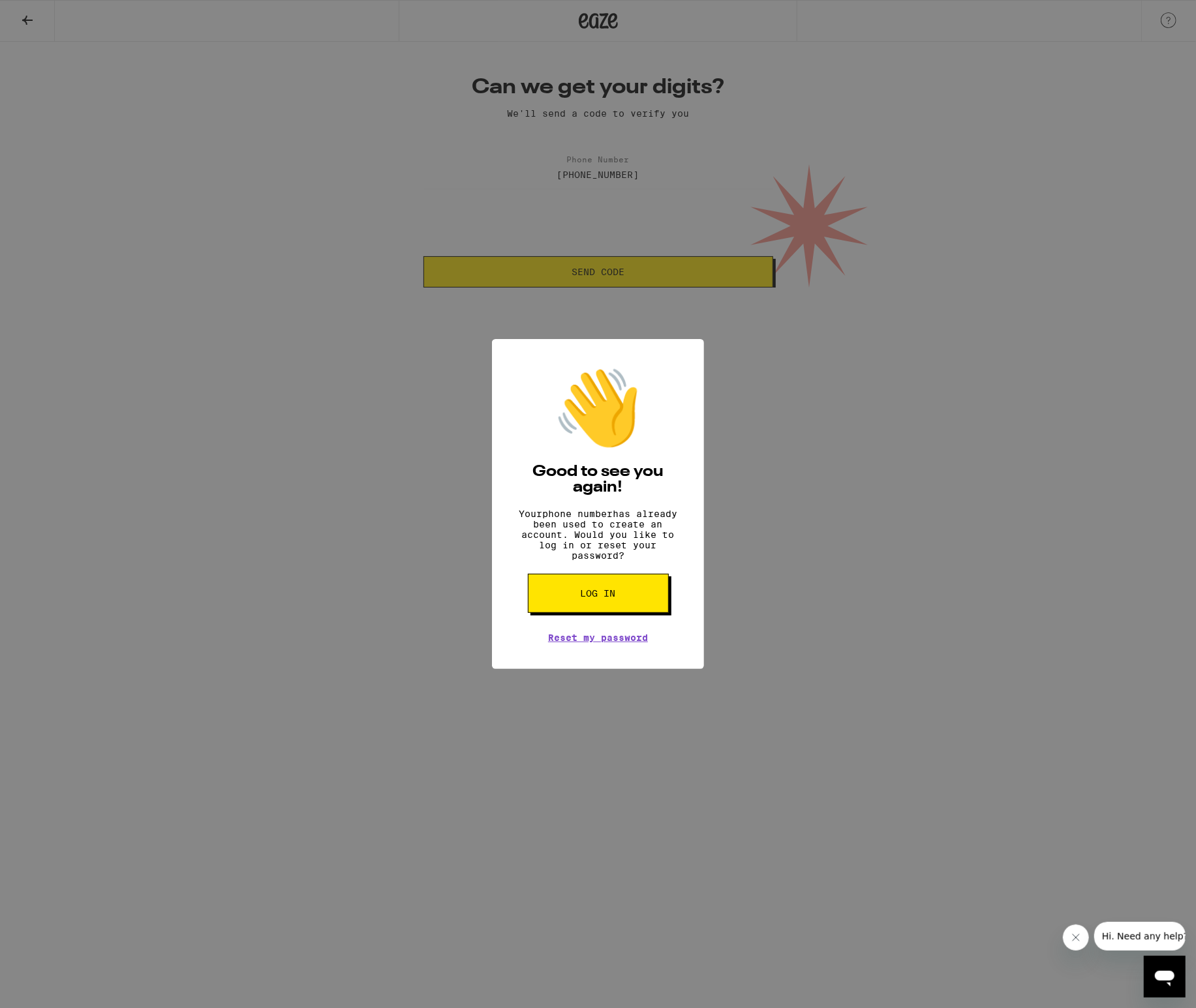
click at [574, 613] on button "Log in" at bounding box center [598, 594] width 141 height 40
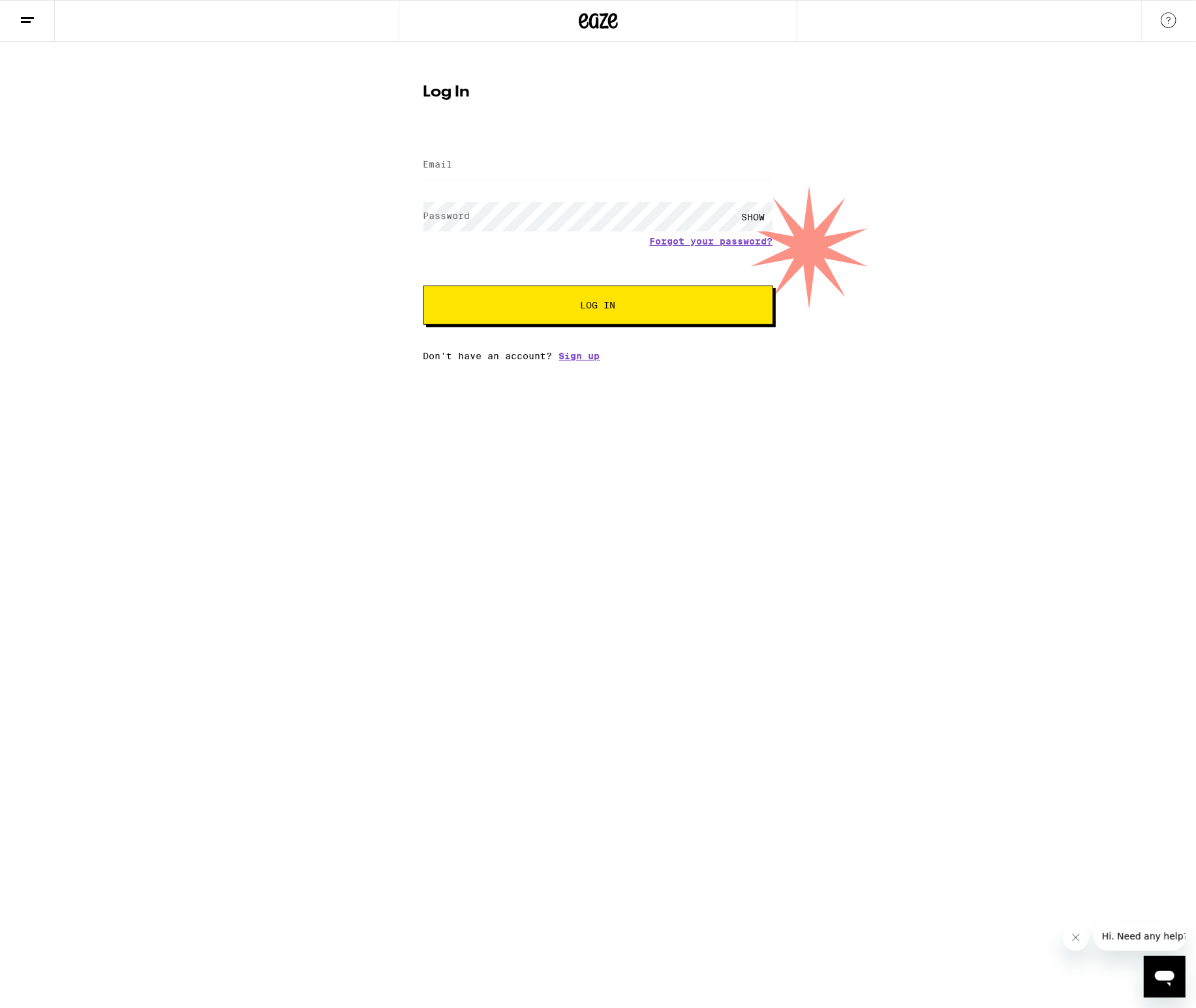
type input "[EMAIL_ADDRESS][DOMAIN_NAME]"
click at [568, 312] on button "Log In" at bounding box center [598, 305] width 350 height 40
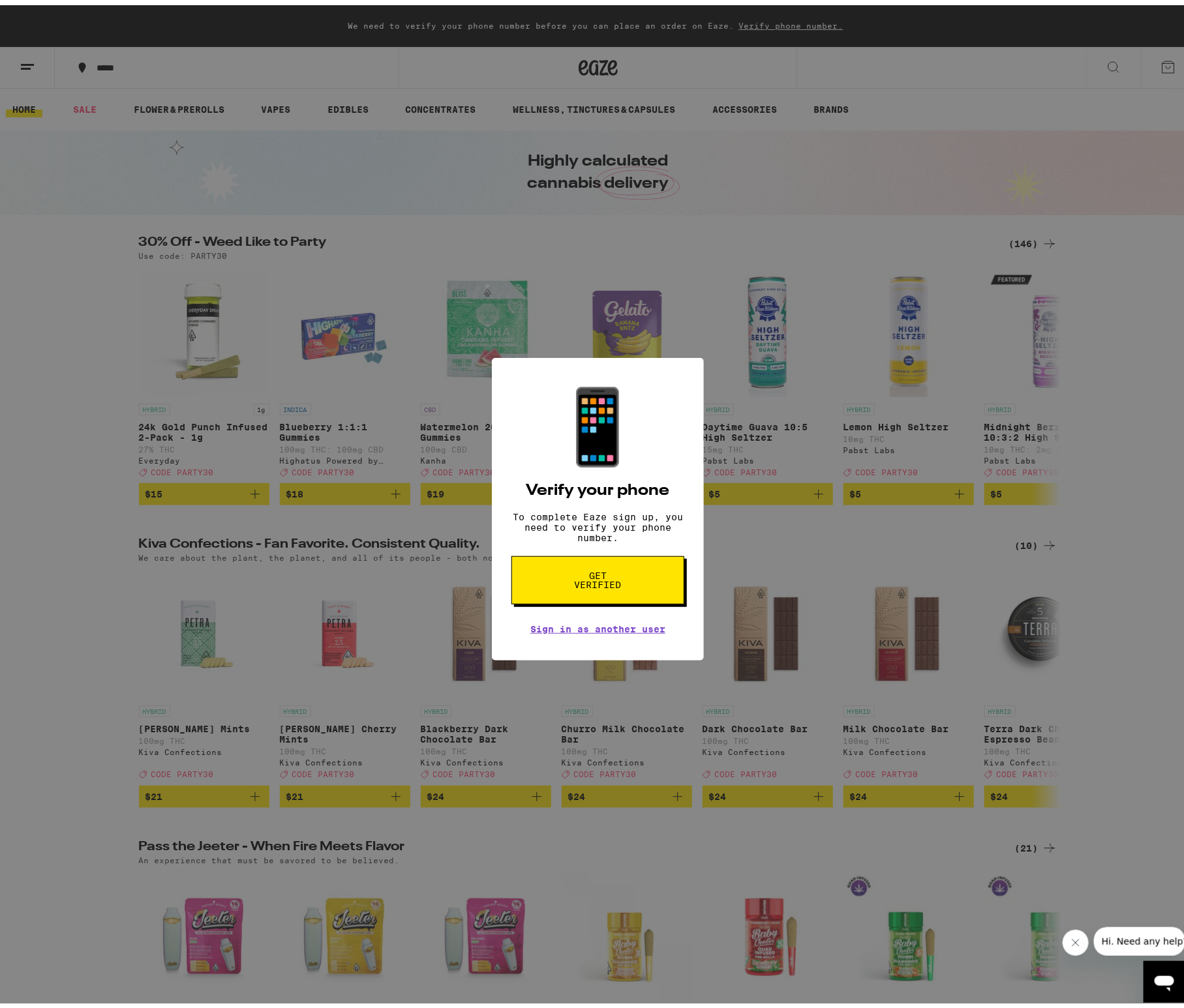
click at [597, 584] on span "Get verified" at bounding box center [597, 575] width 67 height 18
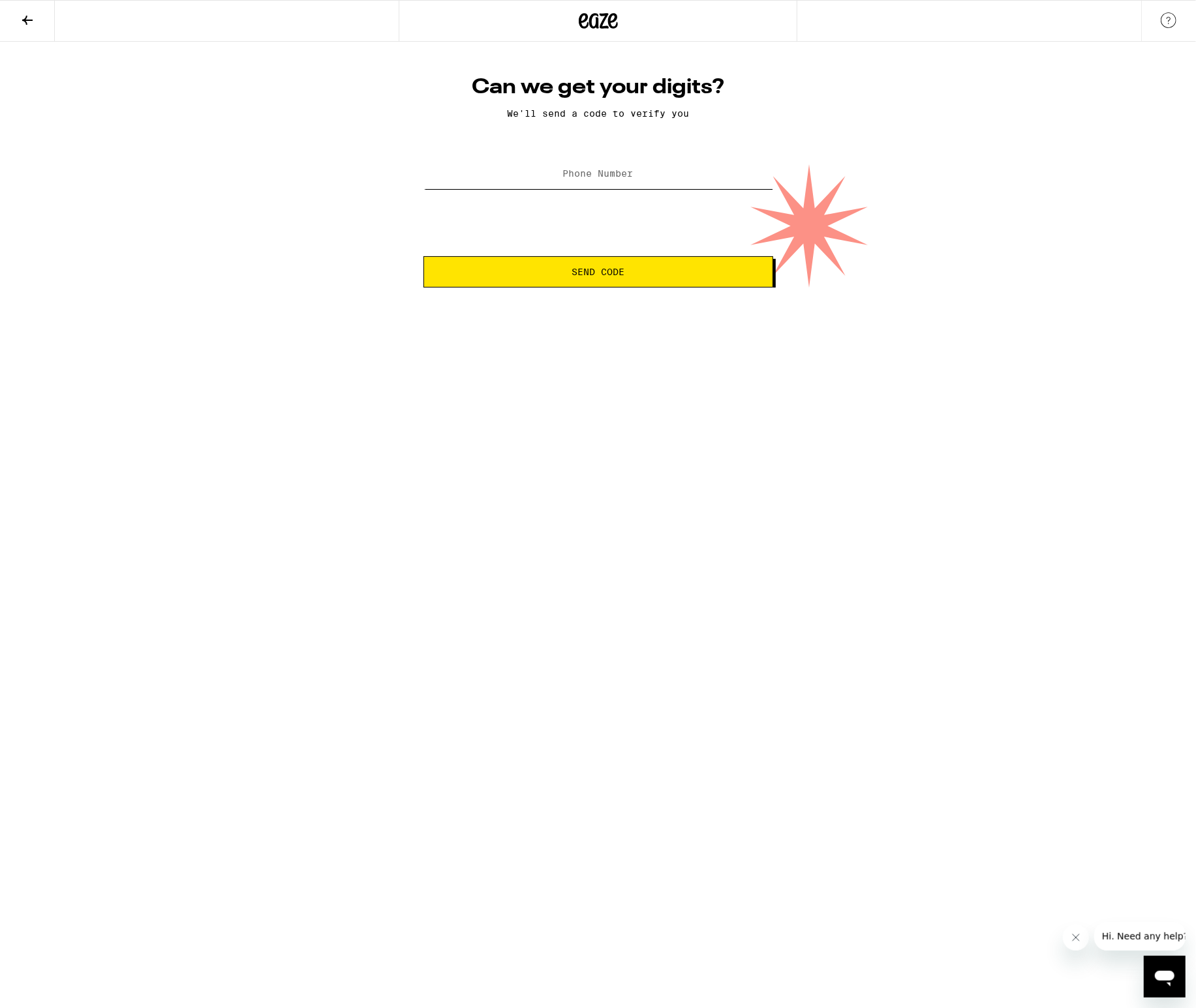
click at [515, 177] on input "Phone Number" at bounding box center [598, 174] width 350 height 30
type input "[PHONE_NUMBER]"
click at [698, 283] on button "Send Code" at bounding box center [598, 271] width 350 height 31
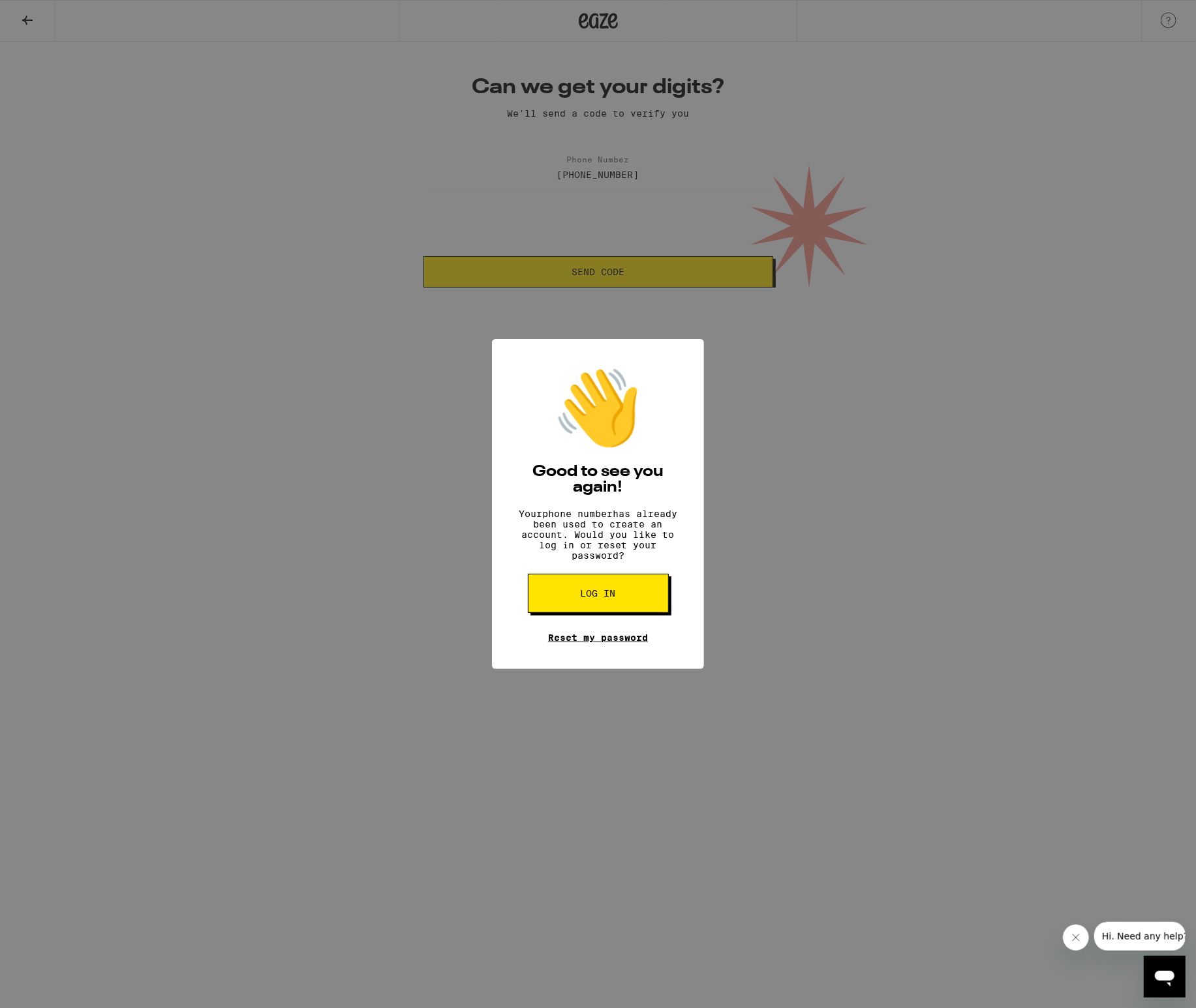
click at [609, 643] on link "Reset my password" at bounding box center [598, 638] width 100 height 11
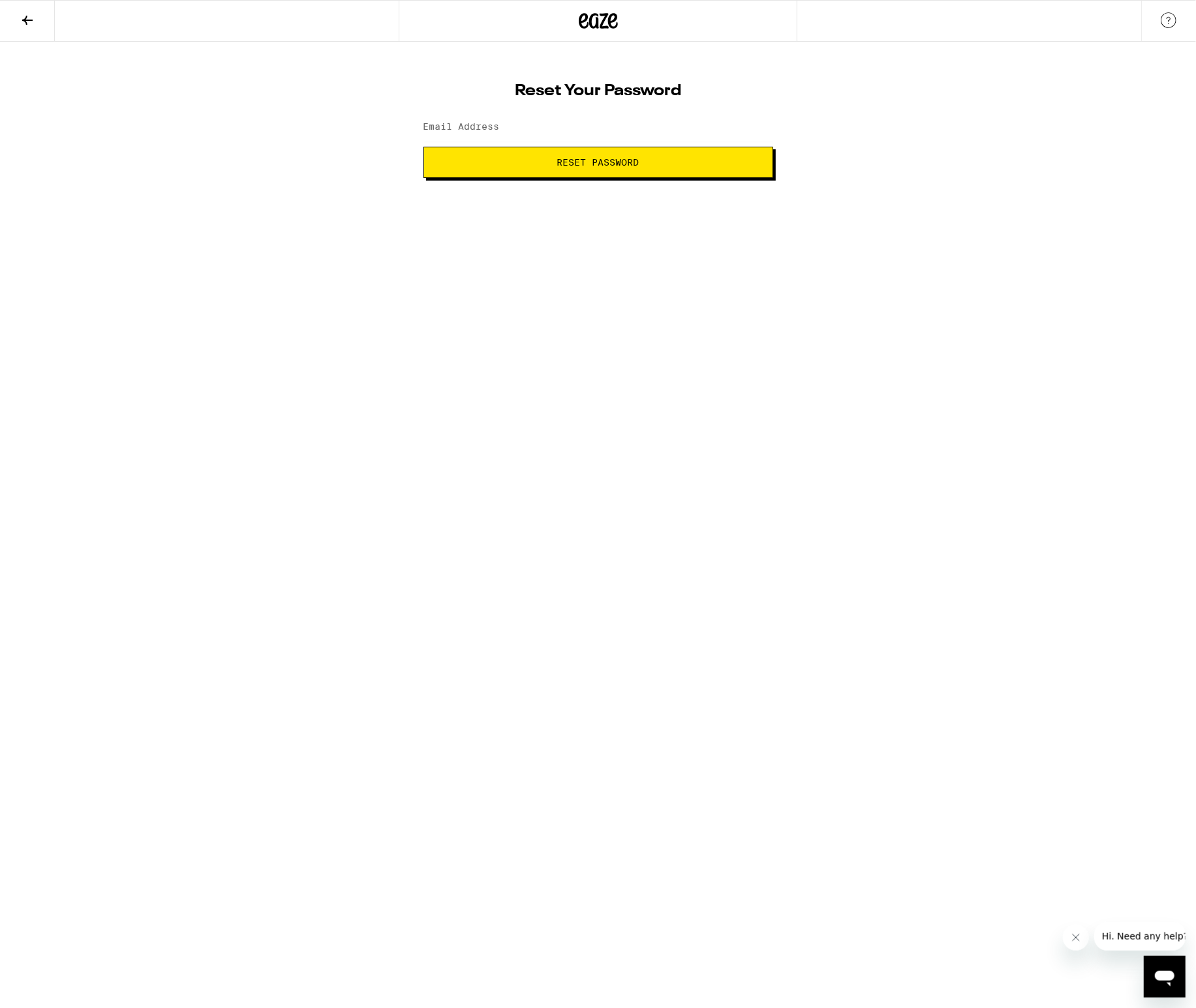
click at [496, 125] on label "Email Address" at bounding box center [461, 127] width 76 height 11
click at [496, 136] on input "Email Address" at bounding box center [598, 128] width 350 height 30
type input "[EMAIL_ADDRESS][DOMAIN_NAME]"
click at [499, 165] on span "Reset Password" at bounding box center [598, 163] width 327 height 9
click at [760, 119] on div "SHOW" at bounding box center [754, 128] width 40 height 30
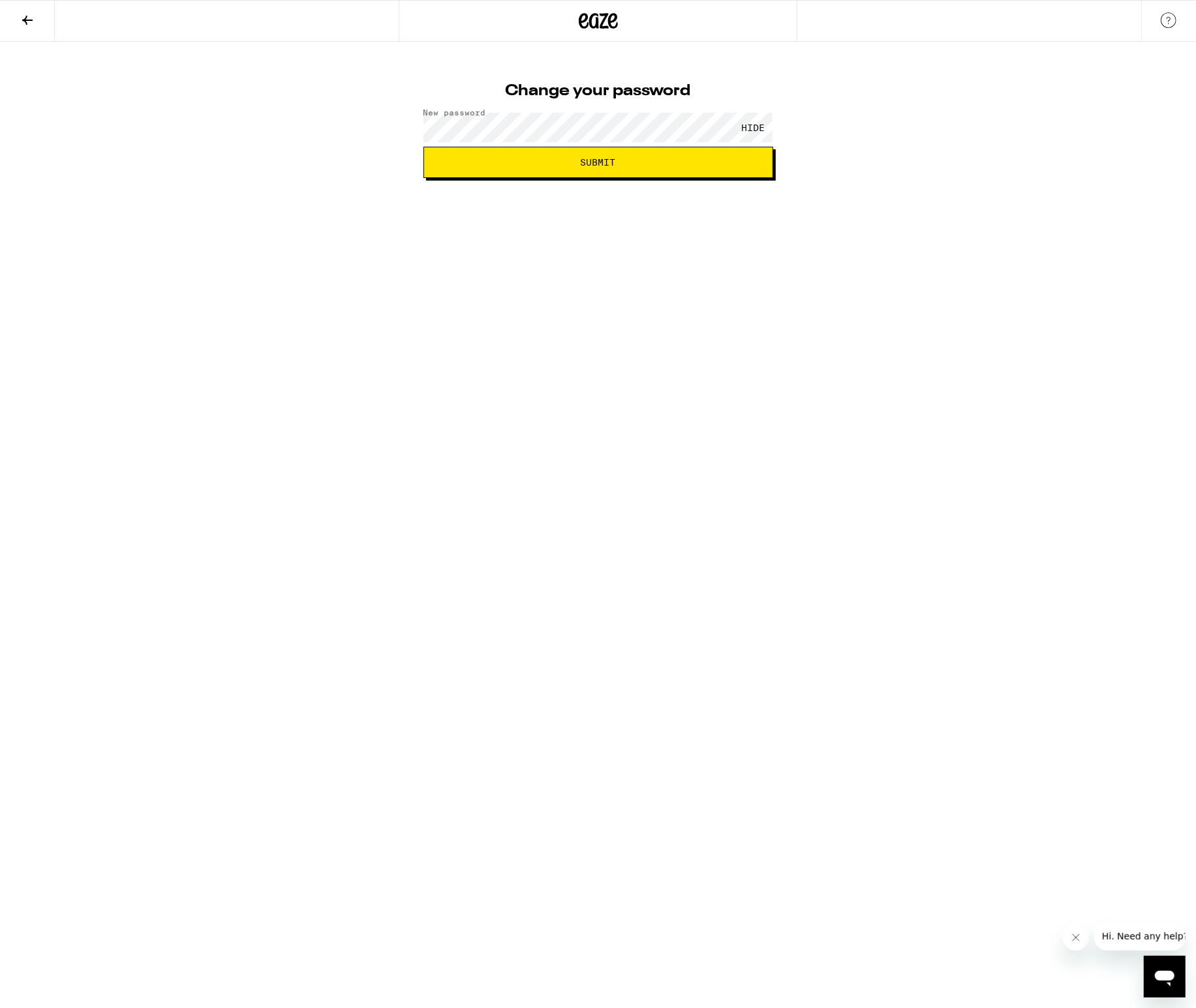
click at [679, 161] on span "Submit" at bounding box center [598, 163] width 327 height 9
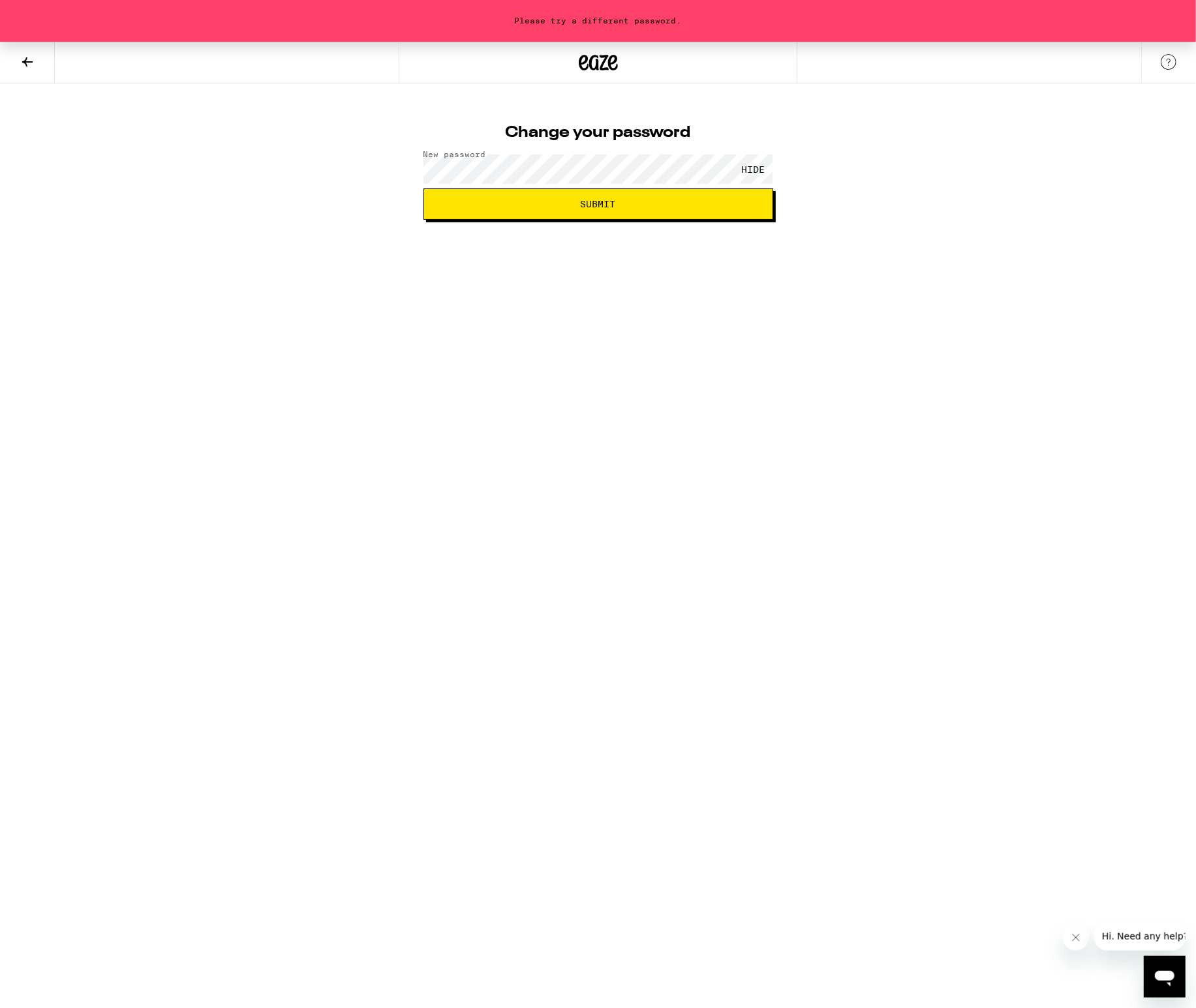
click at [625, 207] on span "Submit" at bounding box center [598, 204] width 327 height 9
click at [589, 206] on span "Submit" at bounding box center [598, 204] width 35 height 9
click at [351, 164] on div "Please try a different password. Change your password New password HIDE Submit" at bounding box center [598, 130] width 1196 height 178
drag, startPoint x: 822, startPoint y: 323, endPoint x: 828, endPoint y: 314, distance: 10.8
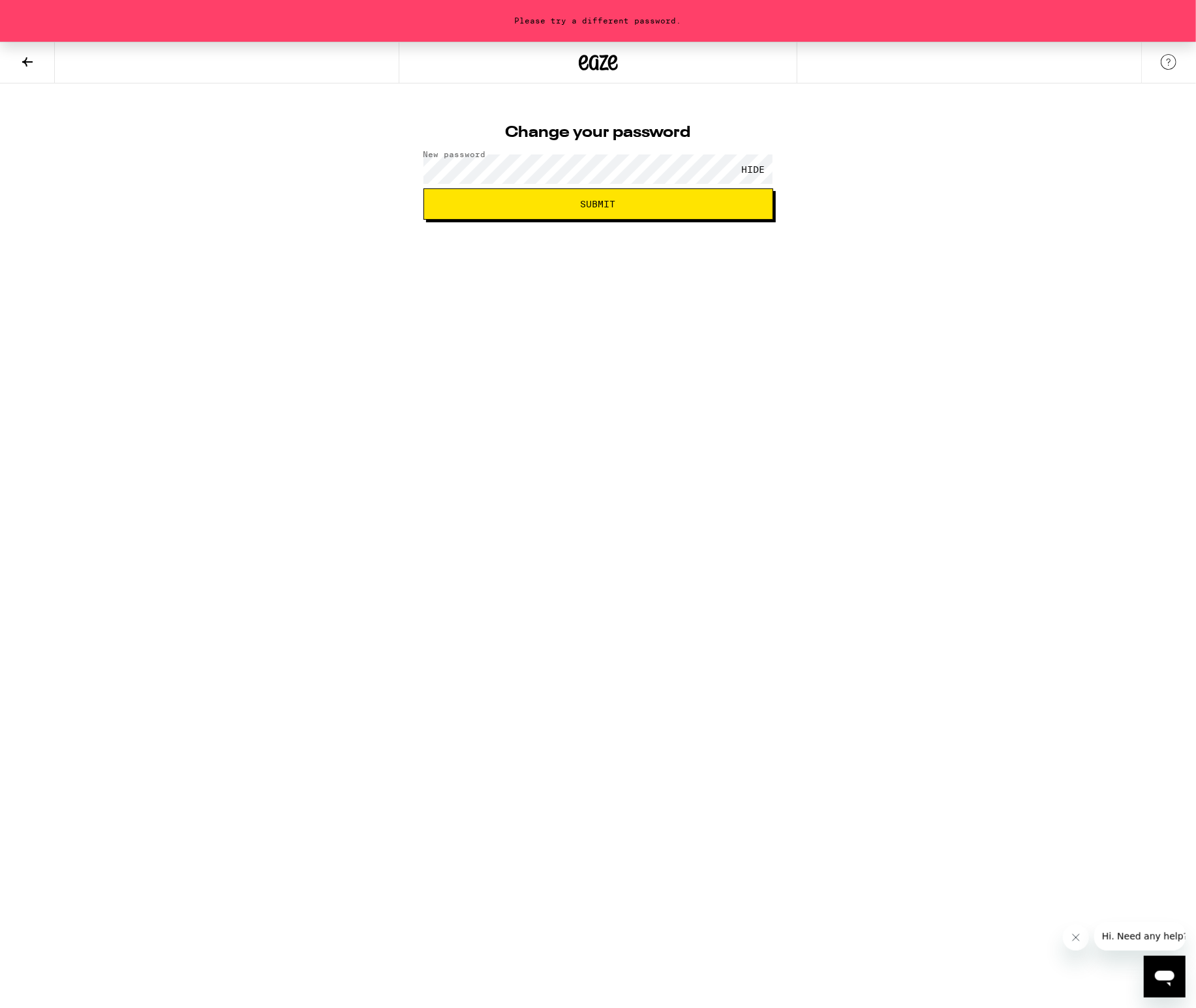
click at [825, 220] on html "Please try a different password. Change your password New password HIDE Submit …" at bounding box center [598, 110] width 1196 height 220
click at [630, 202] on span "Submit" at bounding box center [598, 204] width 327 height 9
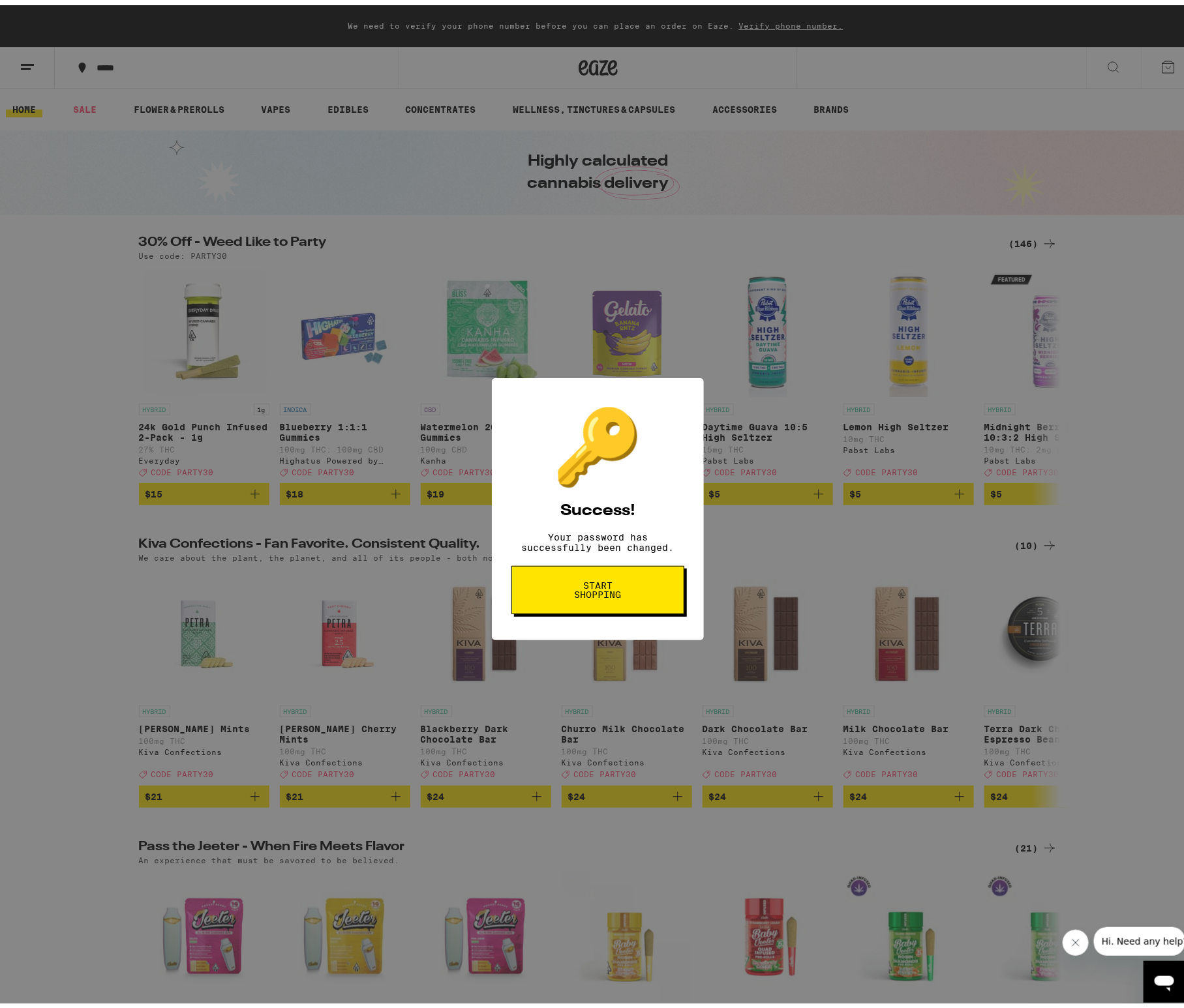
click at [541, 598] on button "Start shopping" at bounding box center [597, 585] width 172 height 49
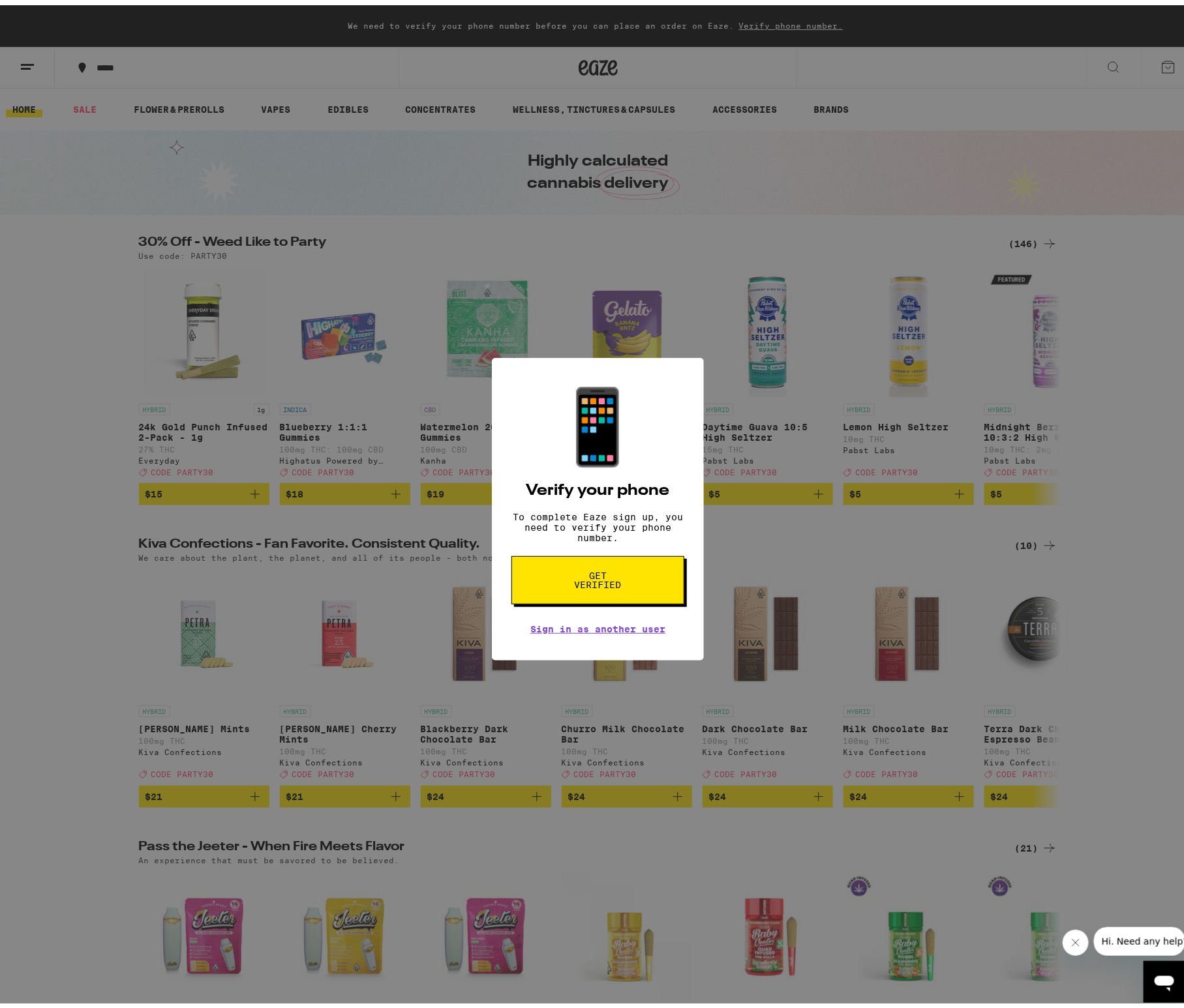
click at [541, 598] on button "Get verified" at bounding box center [597, 575] width 172 height 49
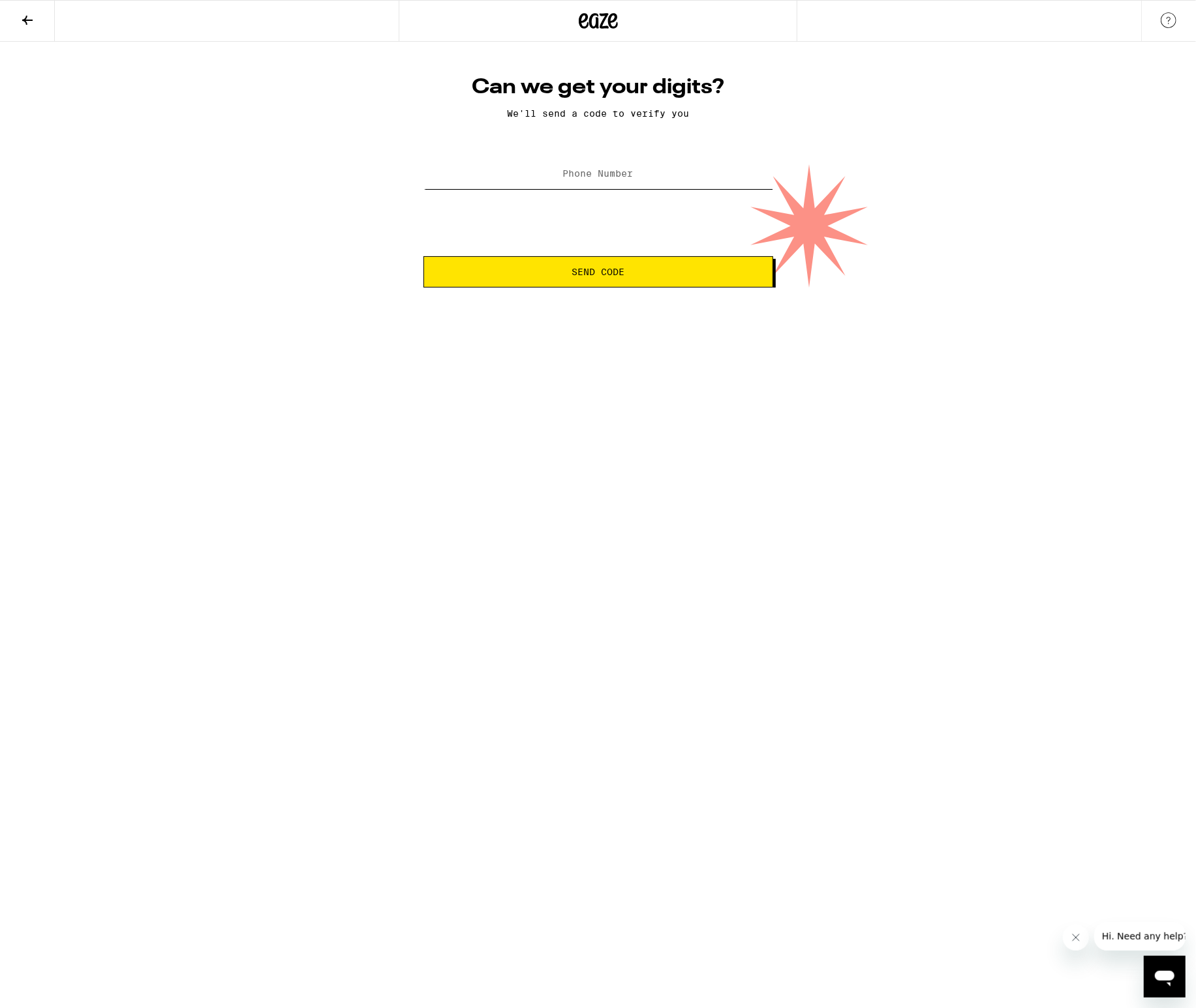
click at [539, 168] on input "Phone Number" at bounding box center [598, 174] width 350 height 30
type input "[PHONE_NUMBER]"
click at [518, 273] on span "Send Code" at bounding box center [598, 272] width 327 height 9
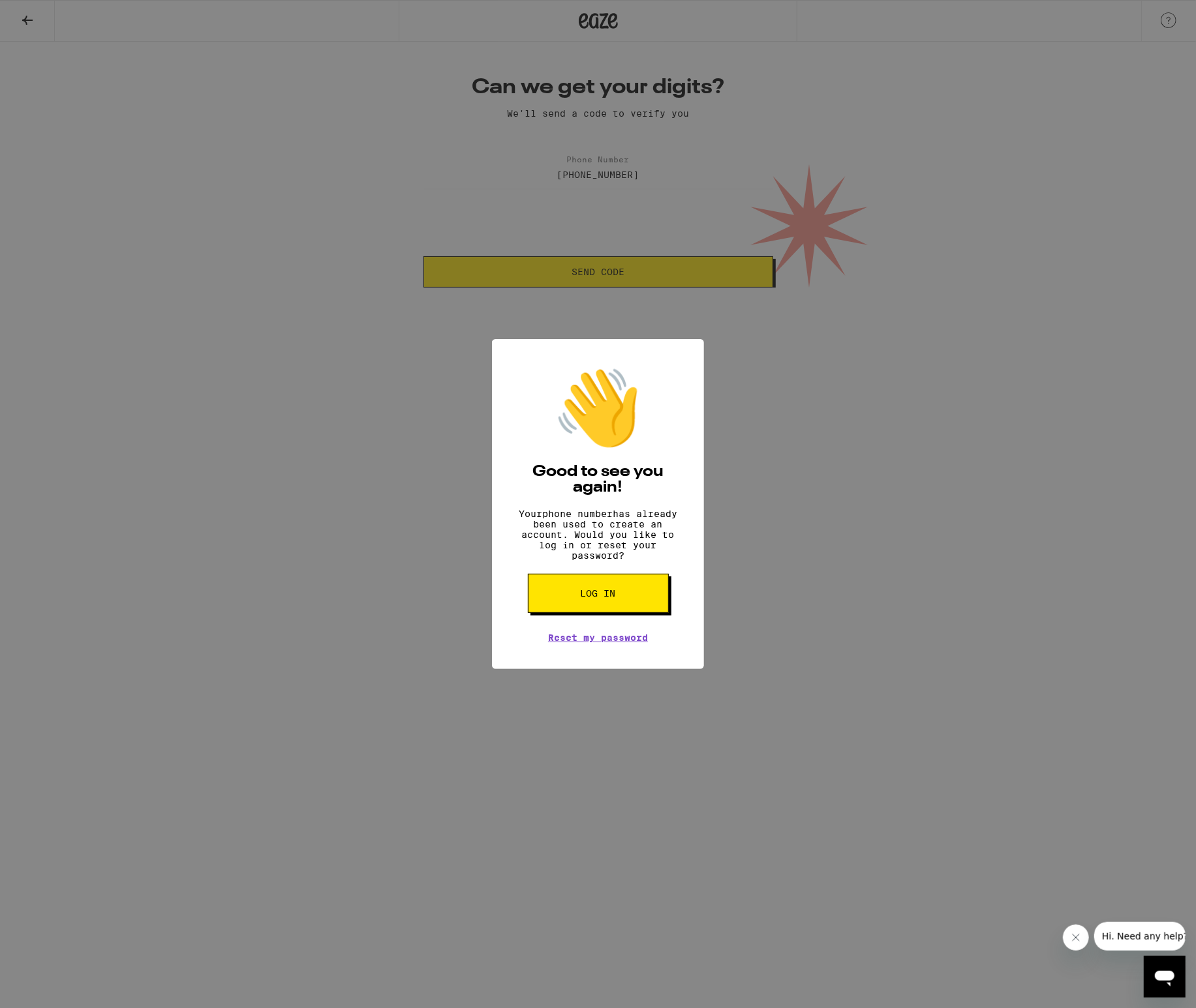
click at [601, 598] on span "Log in" at bounding box center [598, 594] width 35 height 9
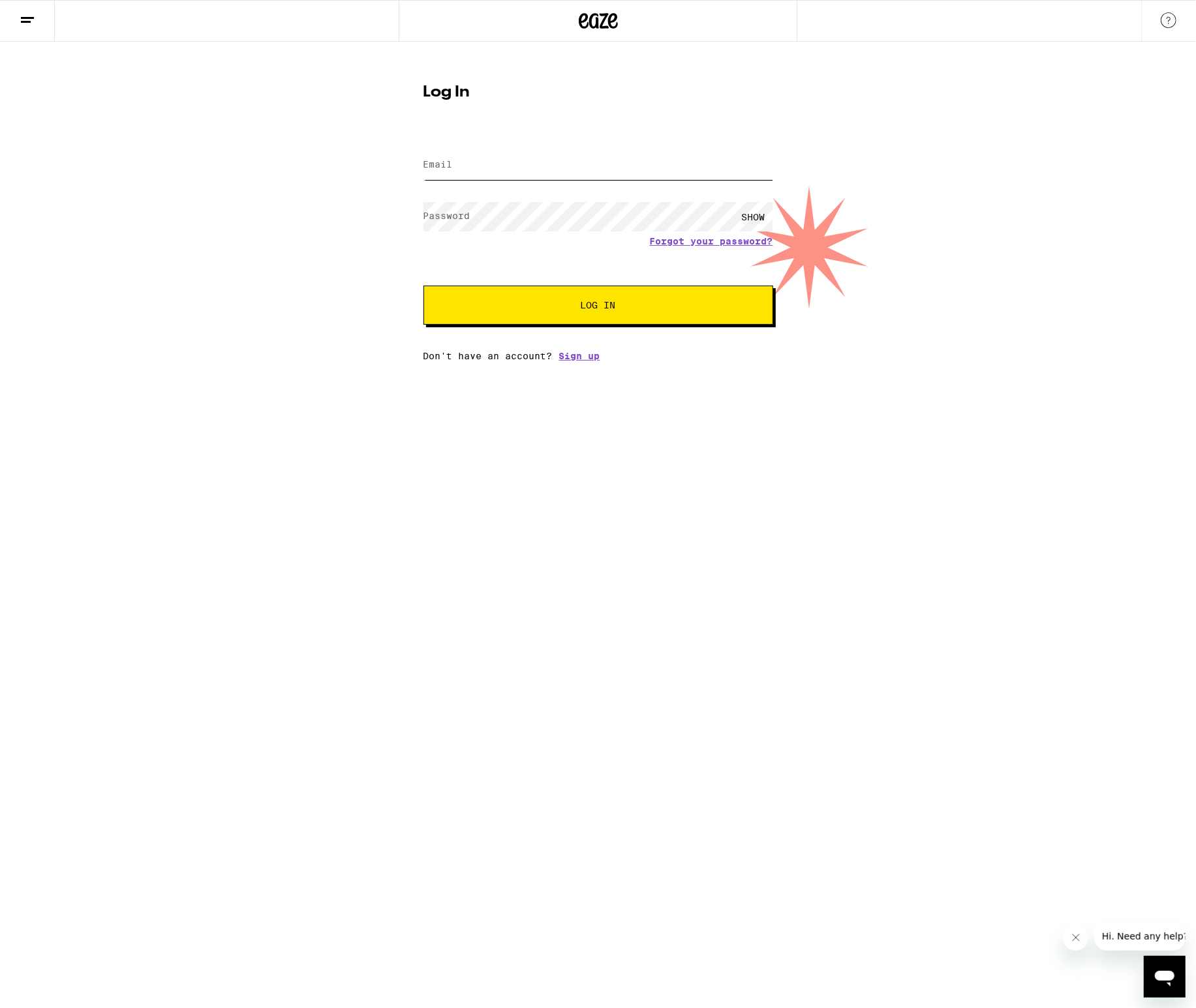
type input "[EMAIL_ADDRESS][DOMAIN_NAME]"
click at [515, 308] on span "Log In" at bounding box center [598, 305] width 244 height 9
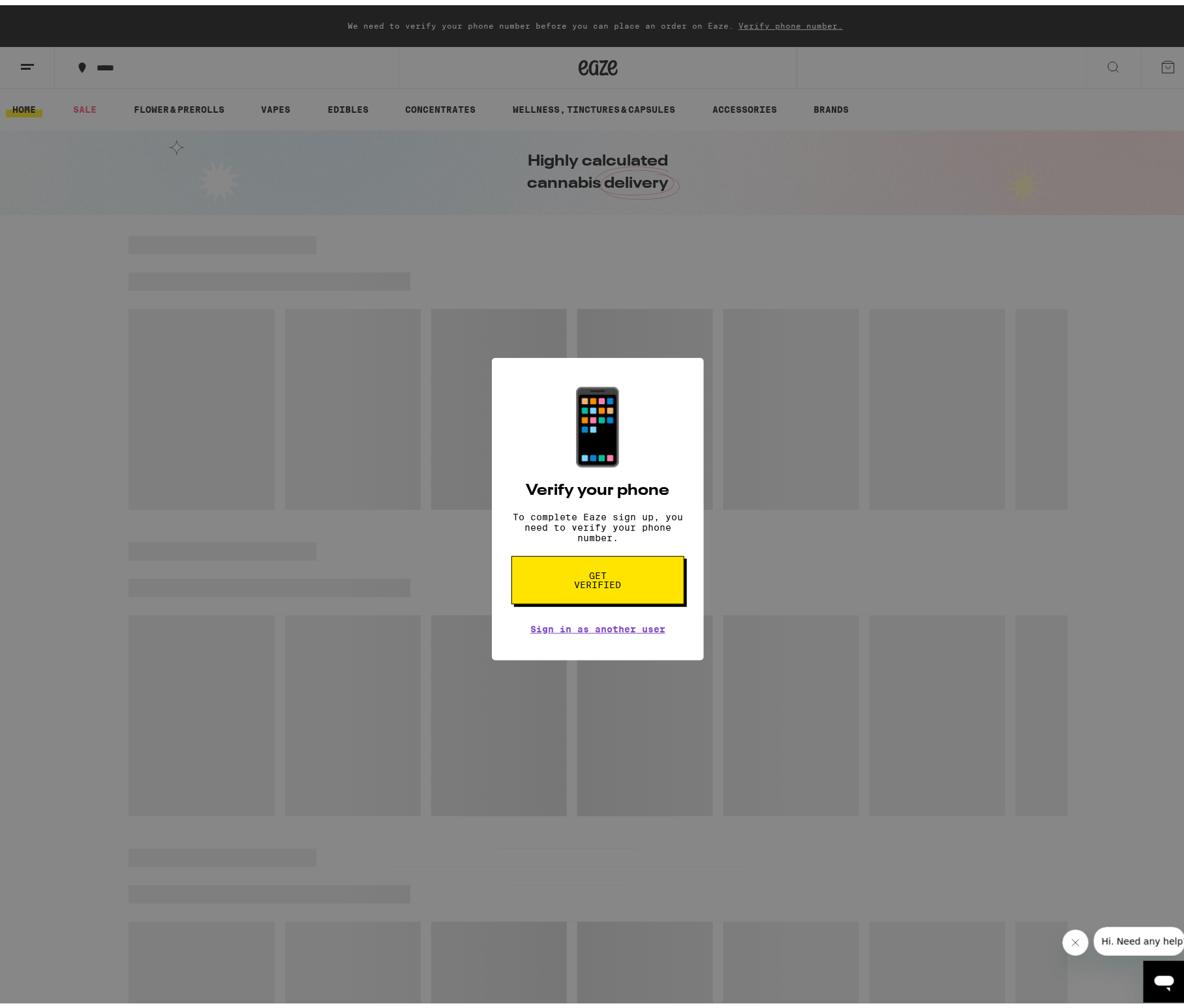
click at [351, 294] on div "📱 Verify your phone To complete Eaze sign up, you need to verify your phone num…" at bounding box center [597, 504] width 1196 height 1008
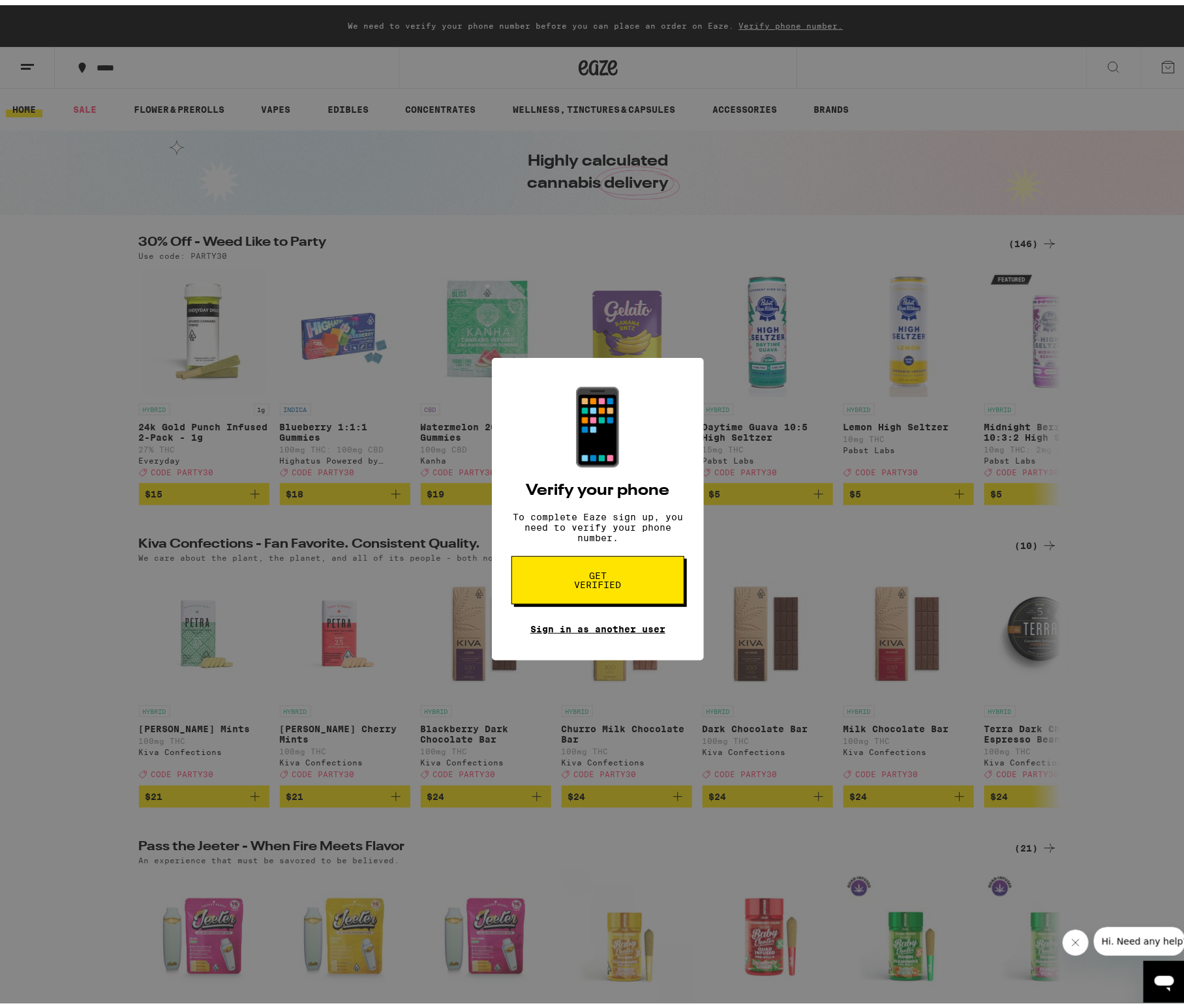
click at [530, 630] on link "Sign in as another user" at bounding box center [597, 624] width 135 height 11
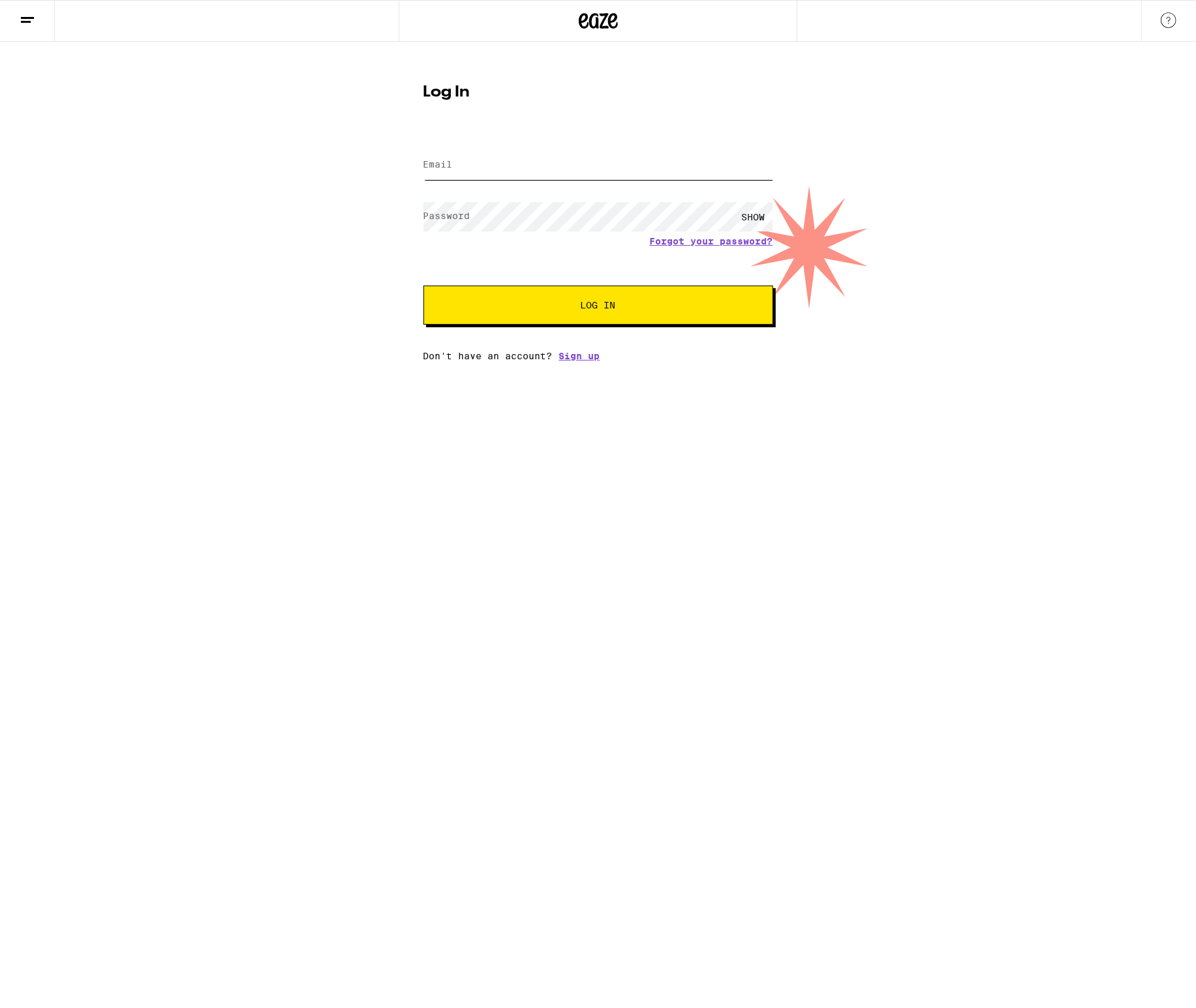
type input "[EMAIL_ADDRESS][DOMAIN_NAME]"
click at [470, 307] on button "Log In" at bounding box center [598, 305] width 350 height 40
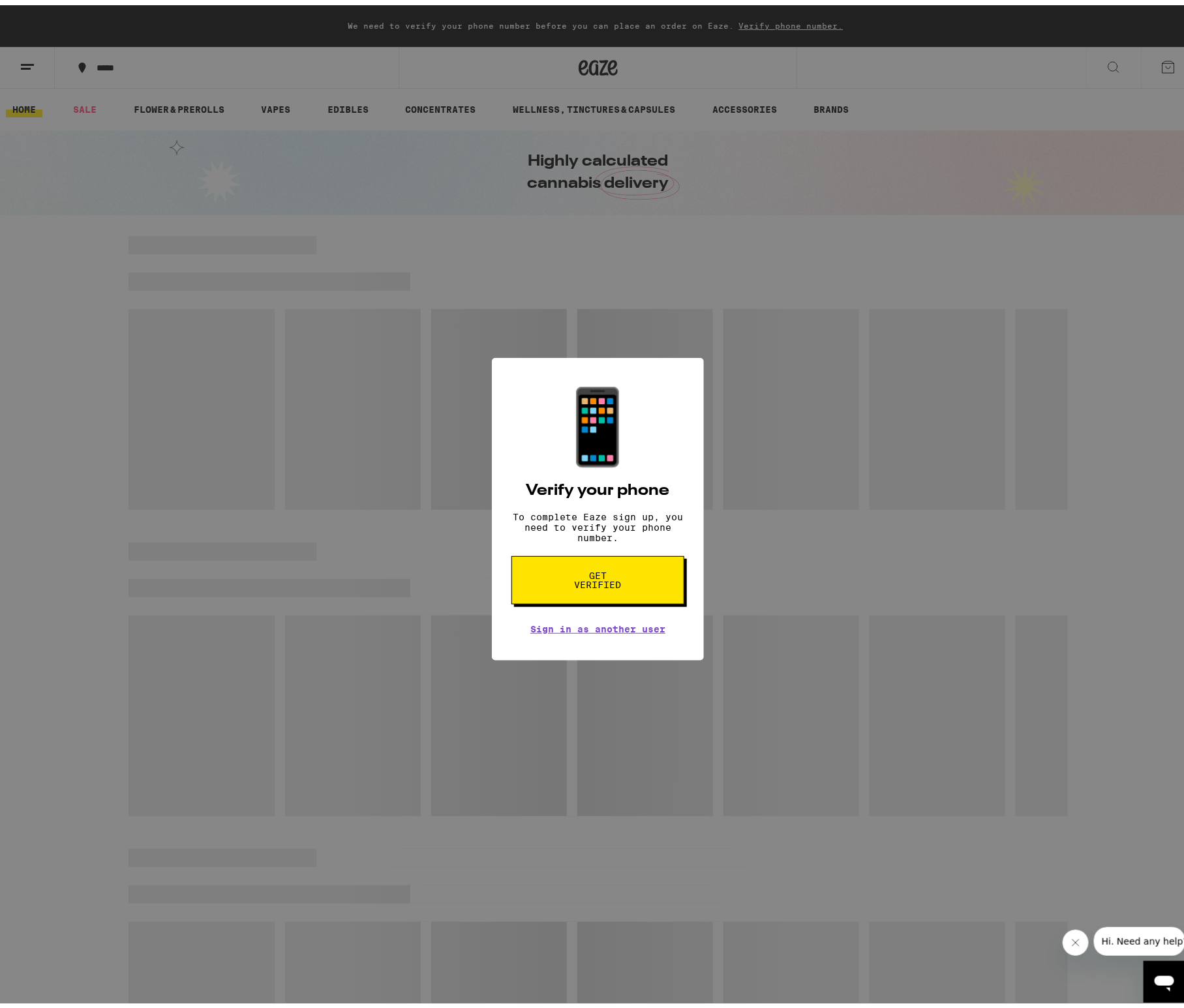
click at [572, 584] on span "Get verified" at bounding box center [597, 575] width 67 height 18
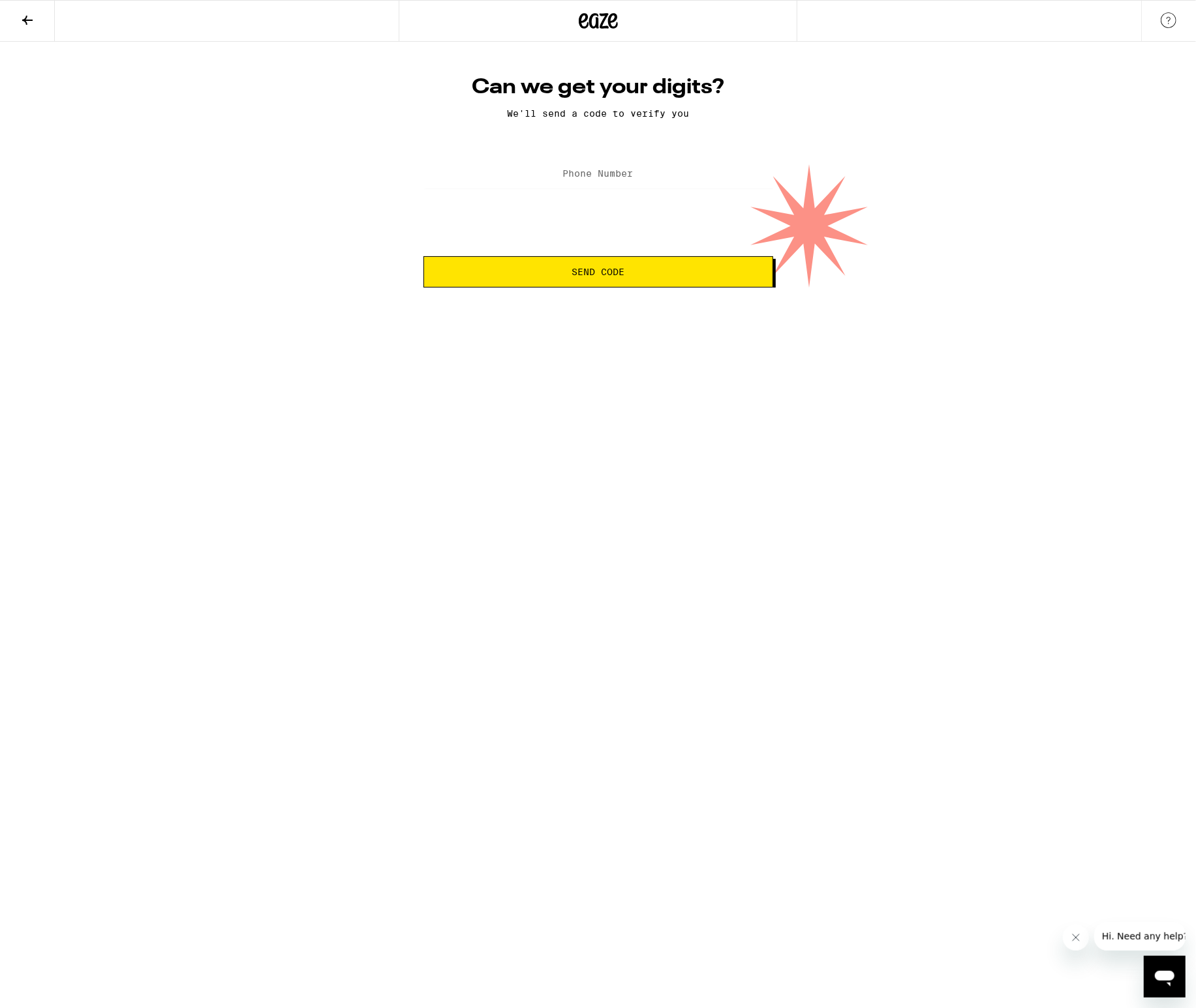
click at [572, 177] on label "Phone Number" at bounding box center [598, 173] width 70 height 11
click at [532, 182] on input "Phone Number" at bounding box center [598, 174] width 350 height 30
type input "[PHONE_NUMBER]"
click at [501, 280] on button "Send Code" at bounding box center [598, 271] width 350 height 31
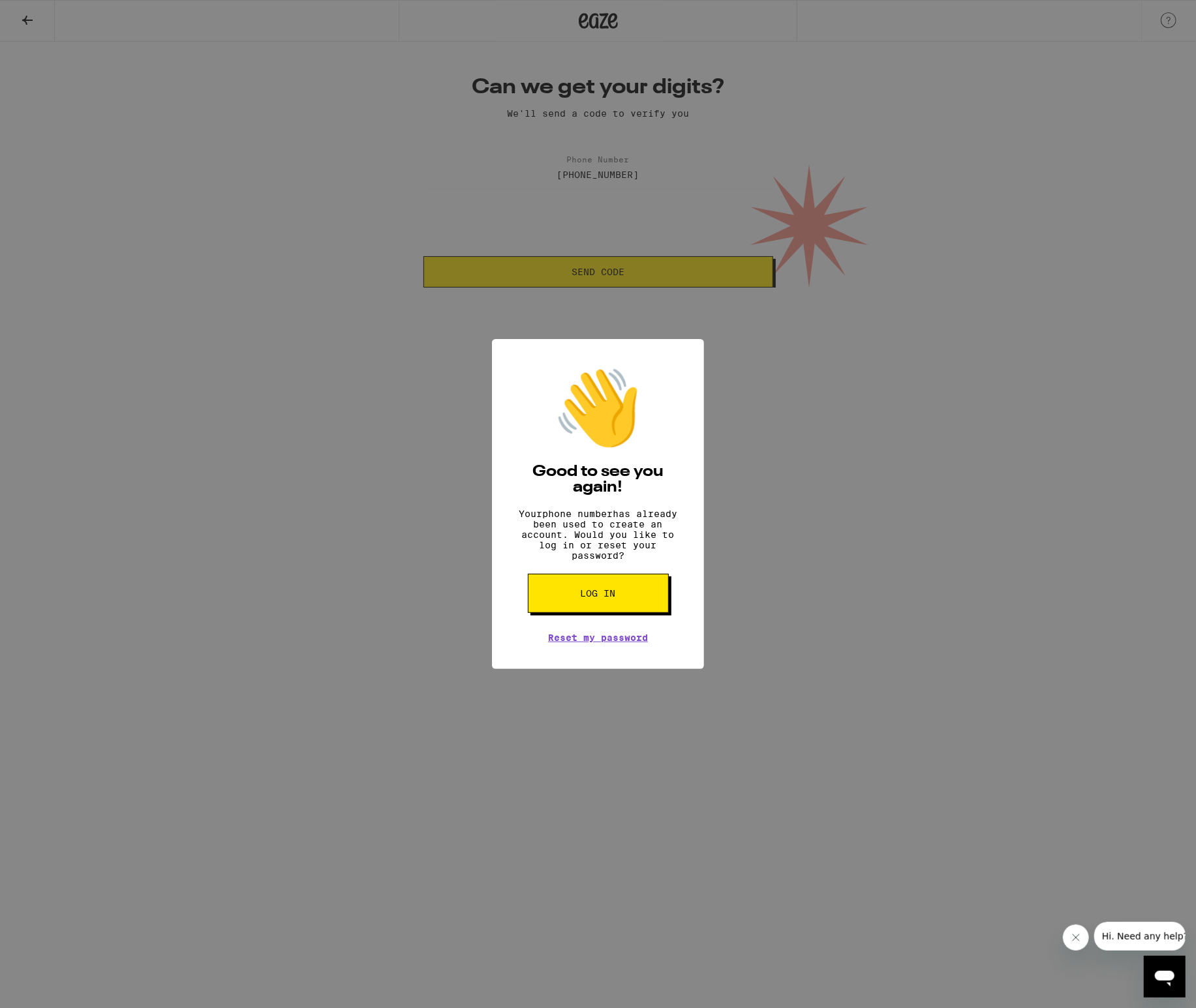
click at [845, 434] on div "👋 Good to see you again! Your phone number has already been used to create an a…" at bounding box center [598, 504] width 1196 height 1008
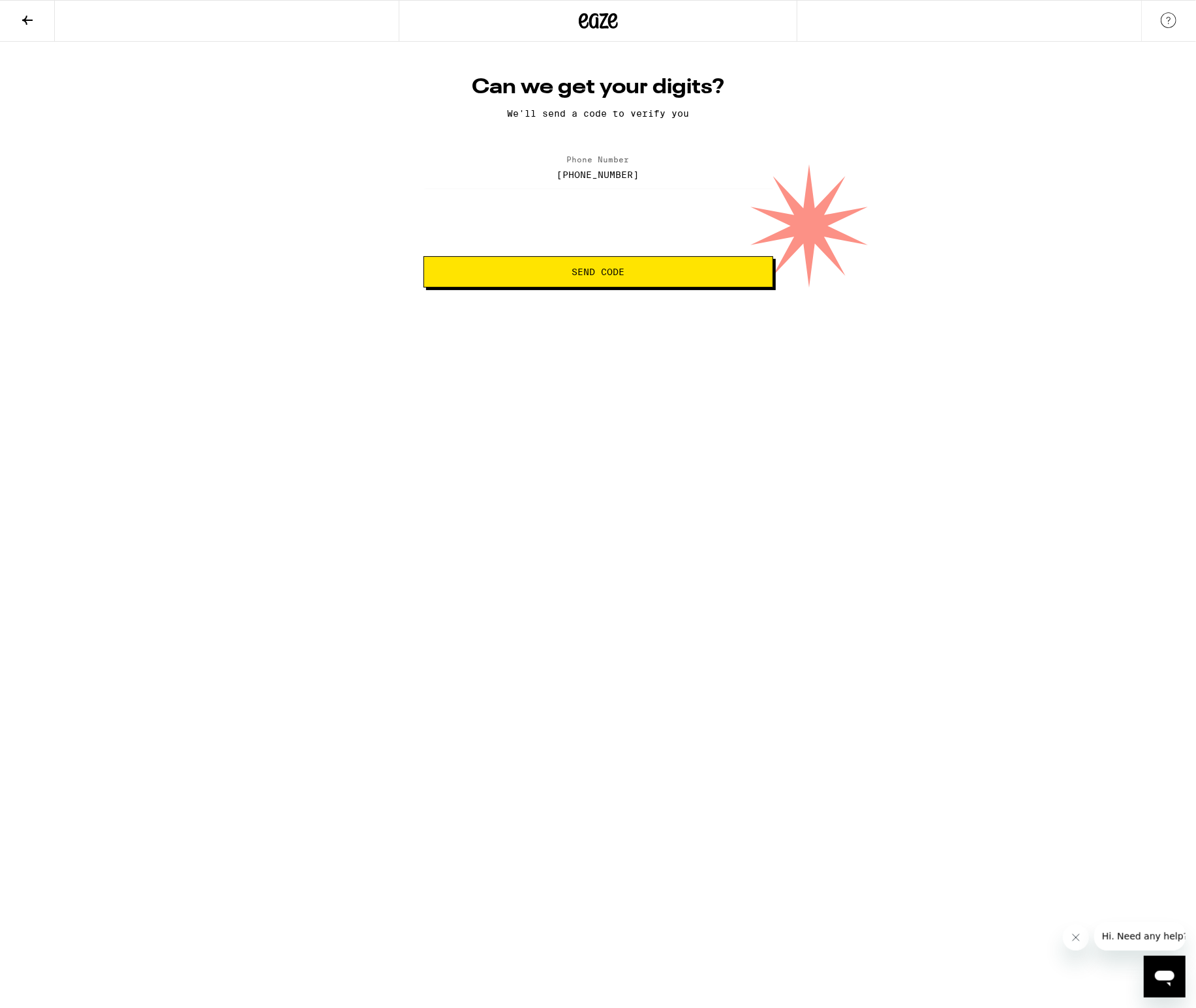
click at [30, 9] on button at bounding box center [27, 22] width 55 height 41
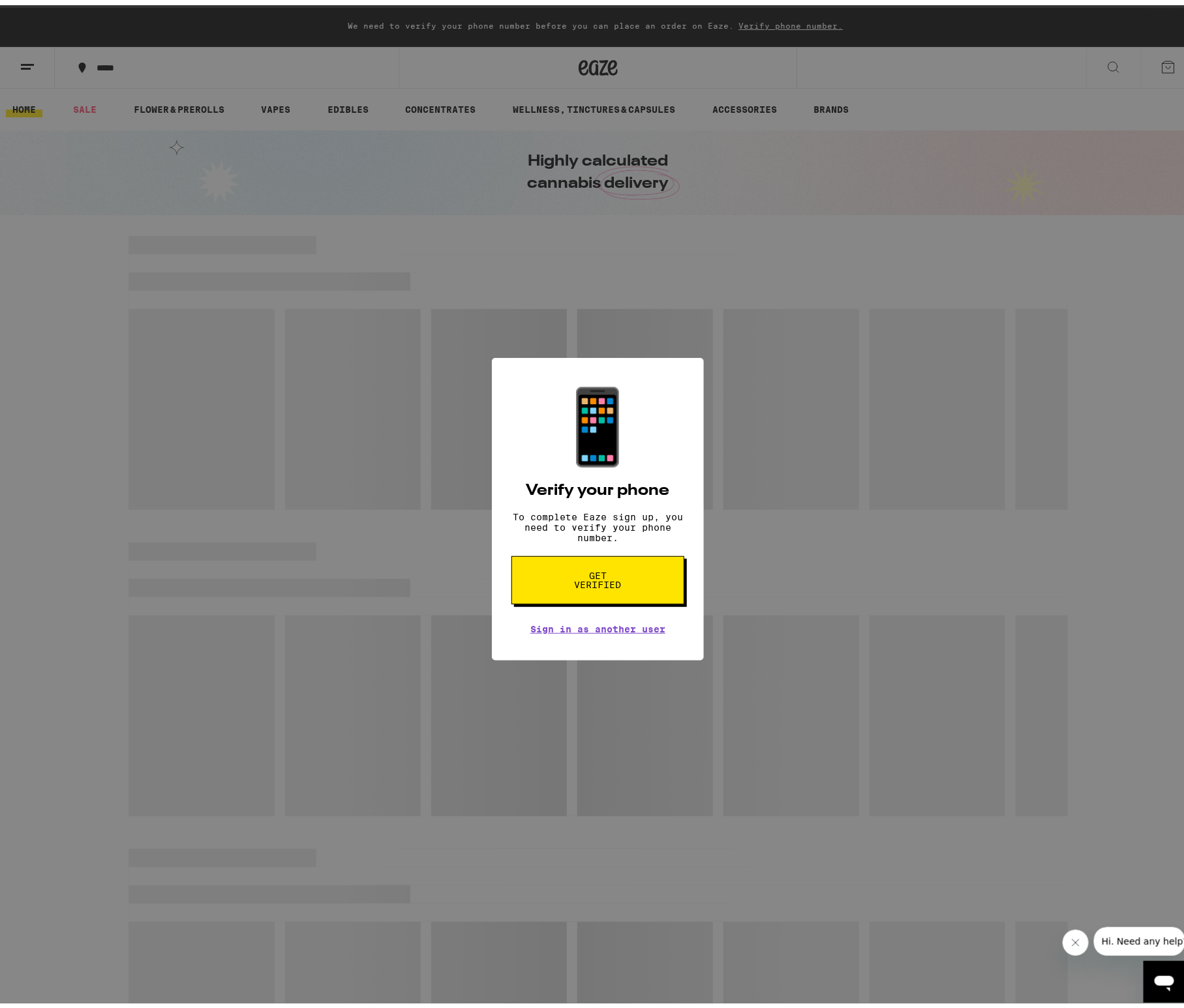
click at [26, 21] on div "📱 Verify your phone To complete Eaze sign up, you need to verify your phone num…" at bounding box center [597, 504] width 1196 height 1008
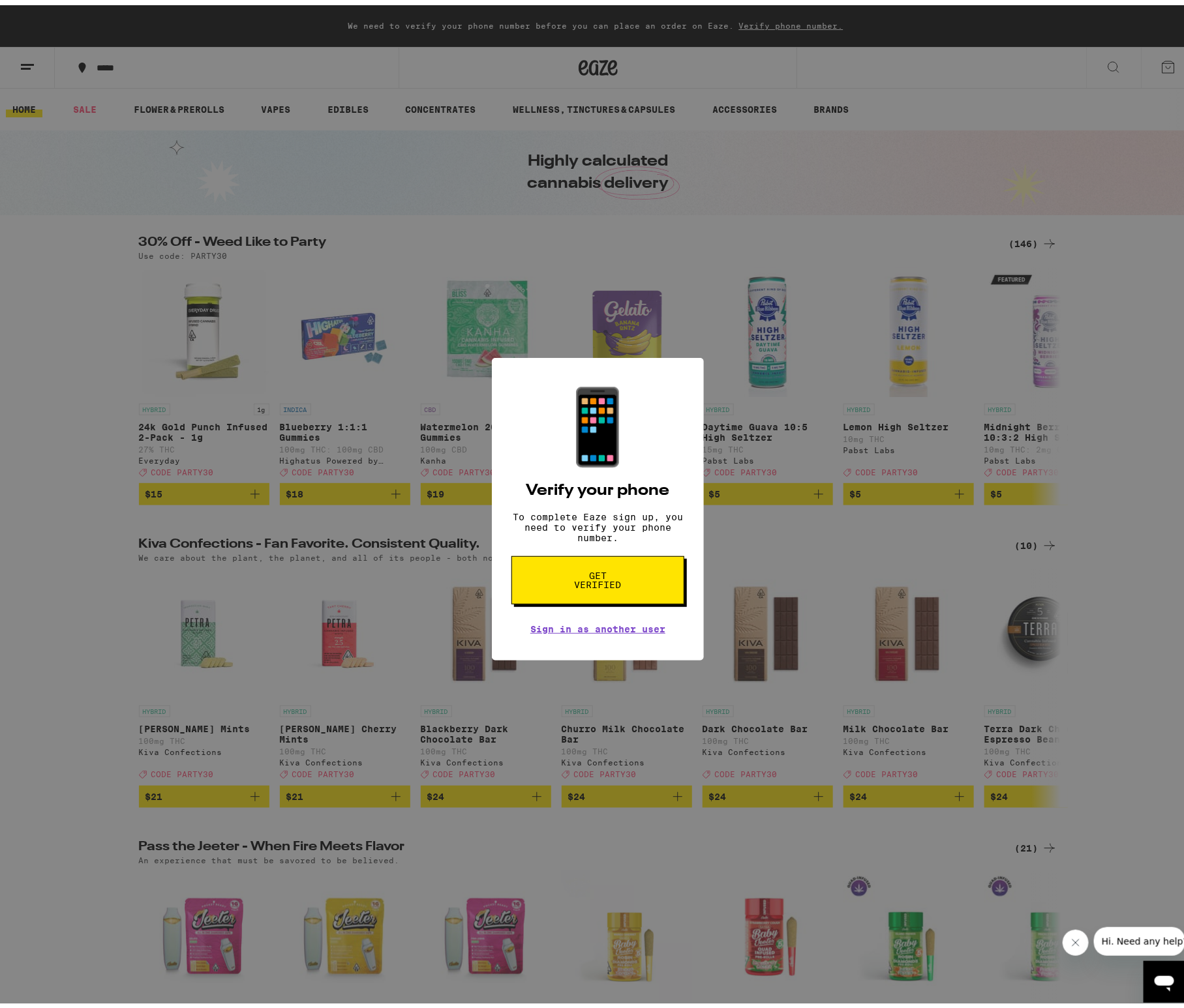
click at [25, 25] on div "📱 Verify your phone To complete Eaze sign up, you need to verify your phone num…" at bounding box center [597, 504] width 1196 height 1008
click at [1155, 63] on div "📱 Verify your phone To complete Eaze sign up, you need to verify your phone num…" at bounding box center [597, 504] width 1196 height 1008
click at [748, 25] on div "📱 Verify your phone To complete Eaze sign up, you need to verify your phone num…" at bounding box center [597, 504] width 1196 height 1008
click at [600, 584] on span "Get verified" at bounding box center [597, 575] width 67 height 18
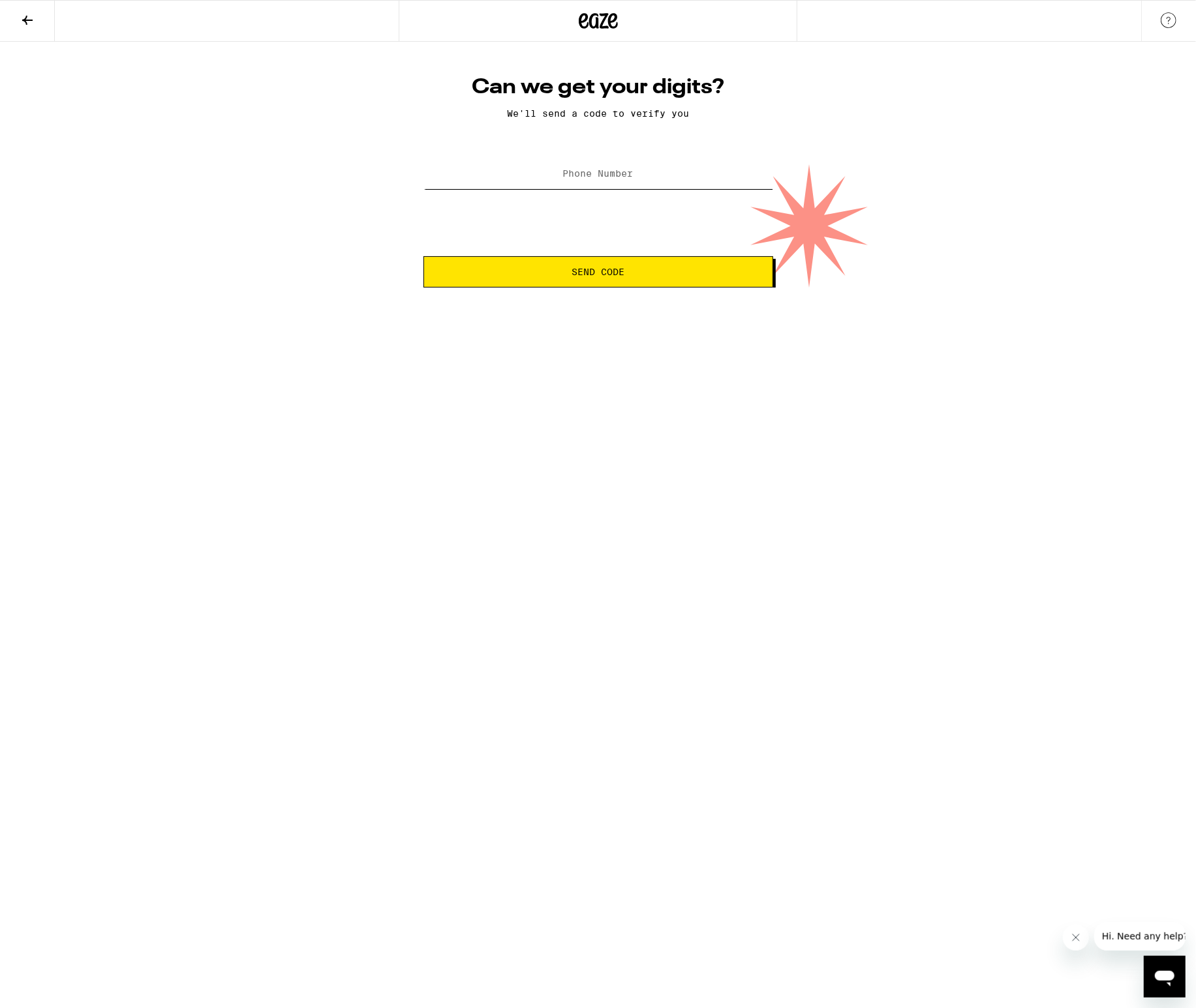
click at [532, 181] on input "Phone Number" at bounding box center [598, 174] width 350 height 30
type input "[PHONE_NUMBER]"
click at [525, 268] on button "Send Code" at bounding box center [598, 271] width 350 height 31
